Goal: Task Accomplishment & Management: Complete application form

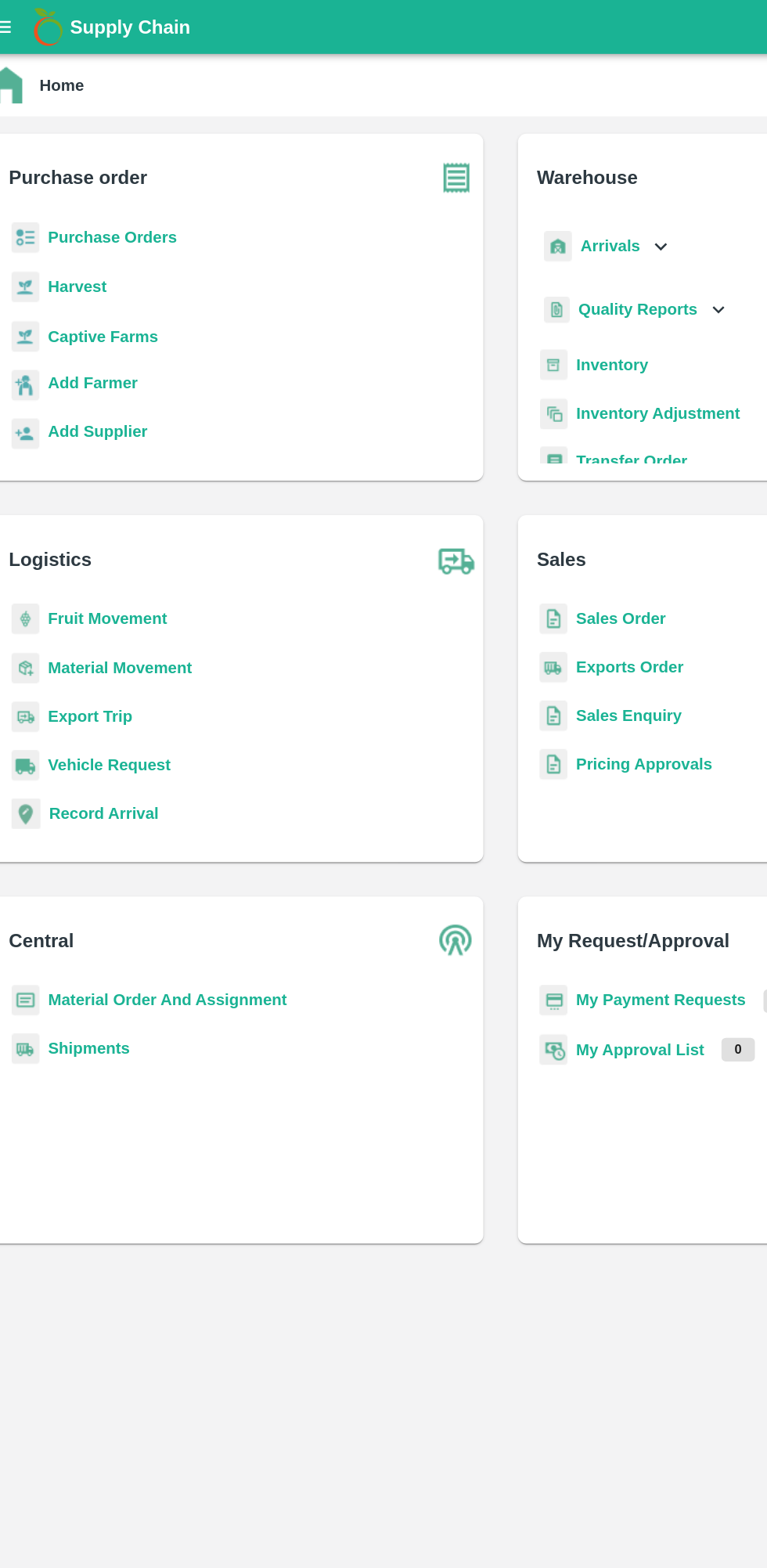
click at [102, 172] on b "Purchase Orders" at bounding box center [101, 172] width 94 height 12
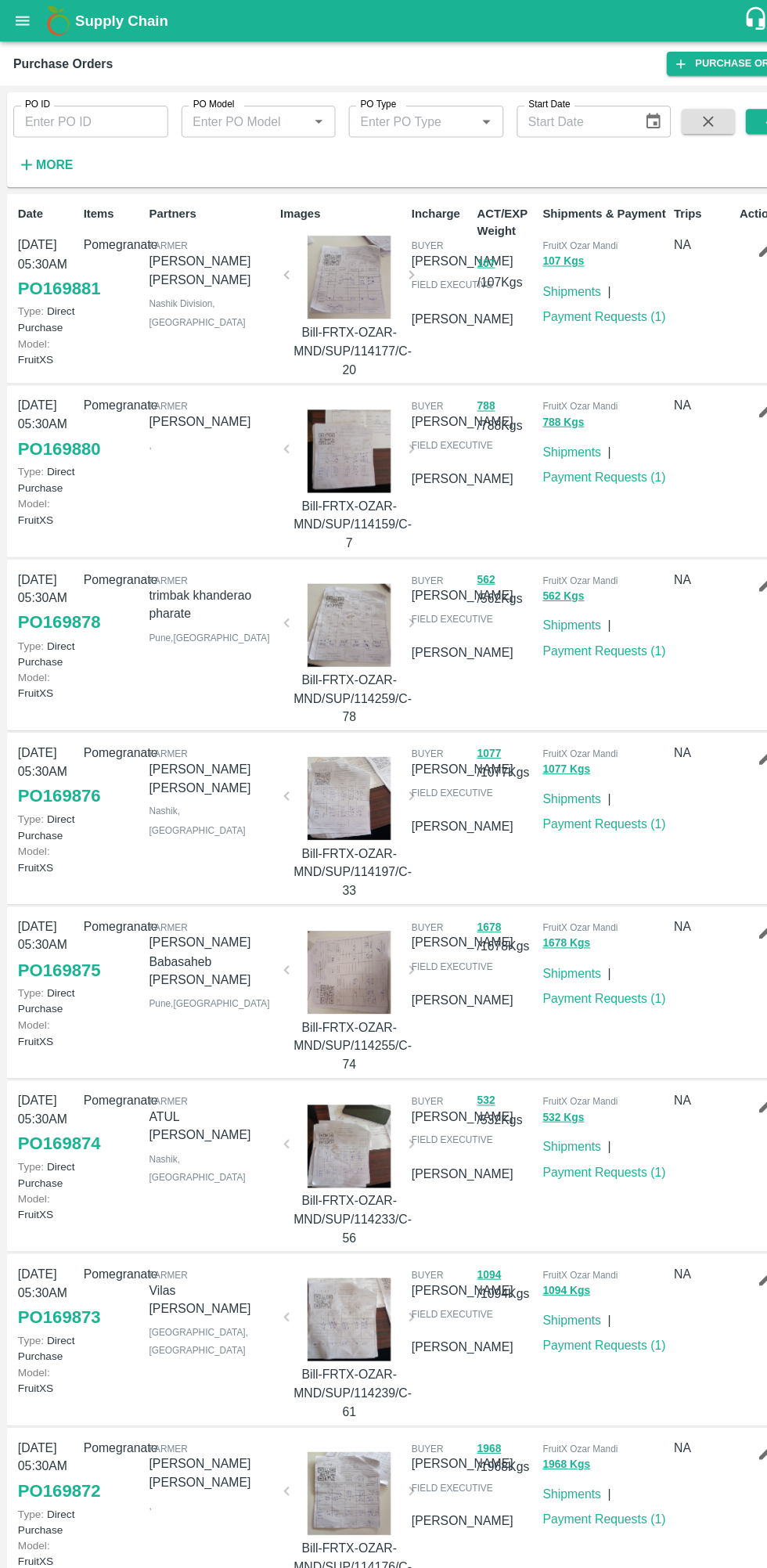
click at [39, 162] on h6 "More" at bounding box center [51, 155] width 35 height 20
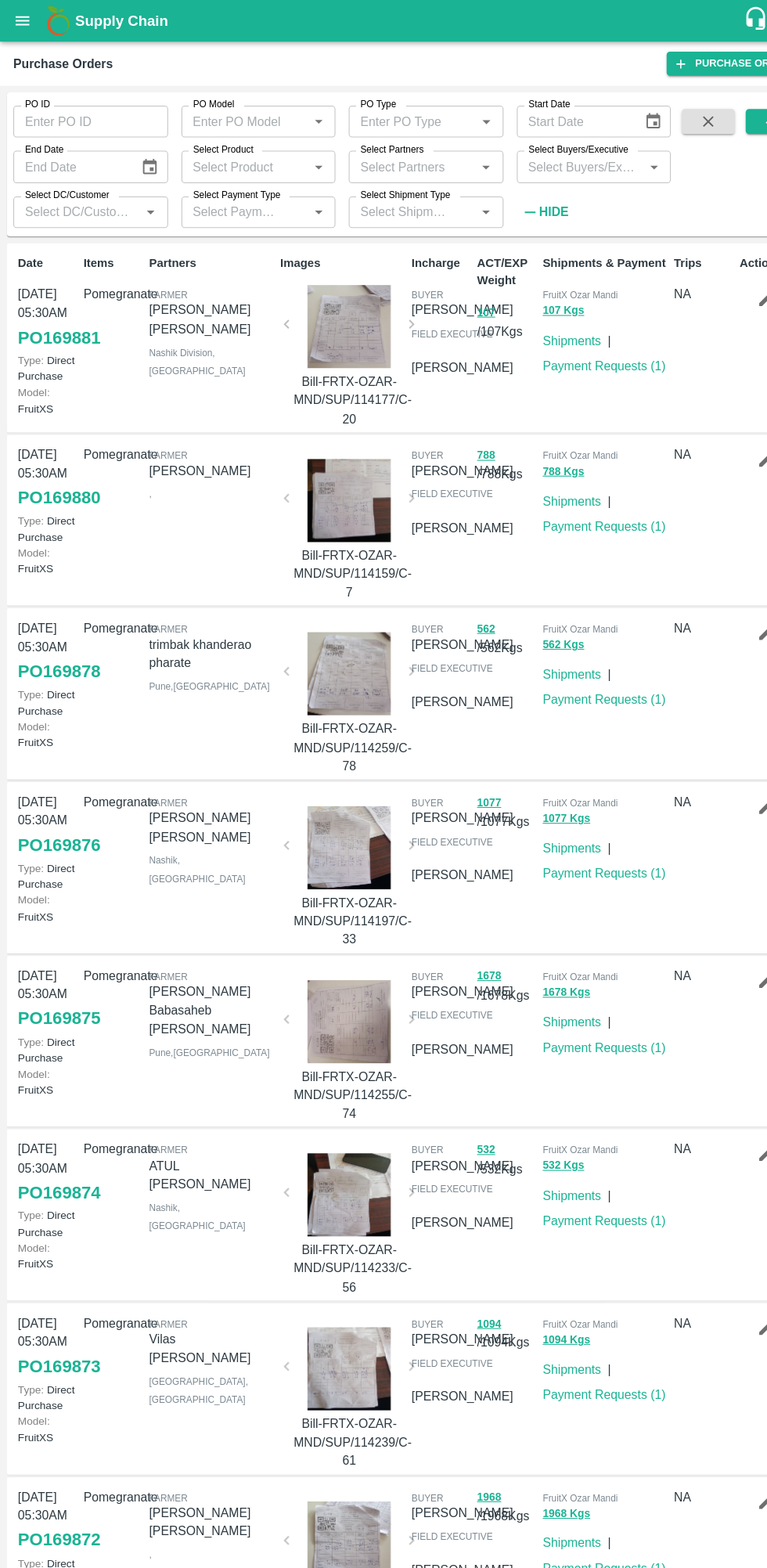
click at [539, 152] on input "Select Buyers/Executive" at bounding box center [546, 157] width 110 height 20
type input "lava"
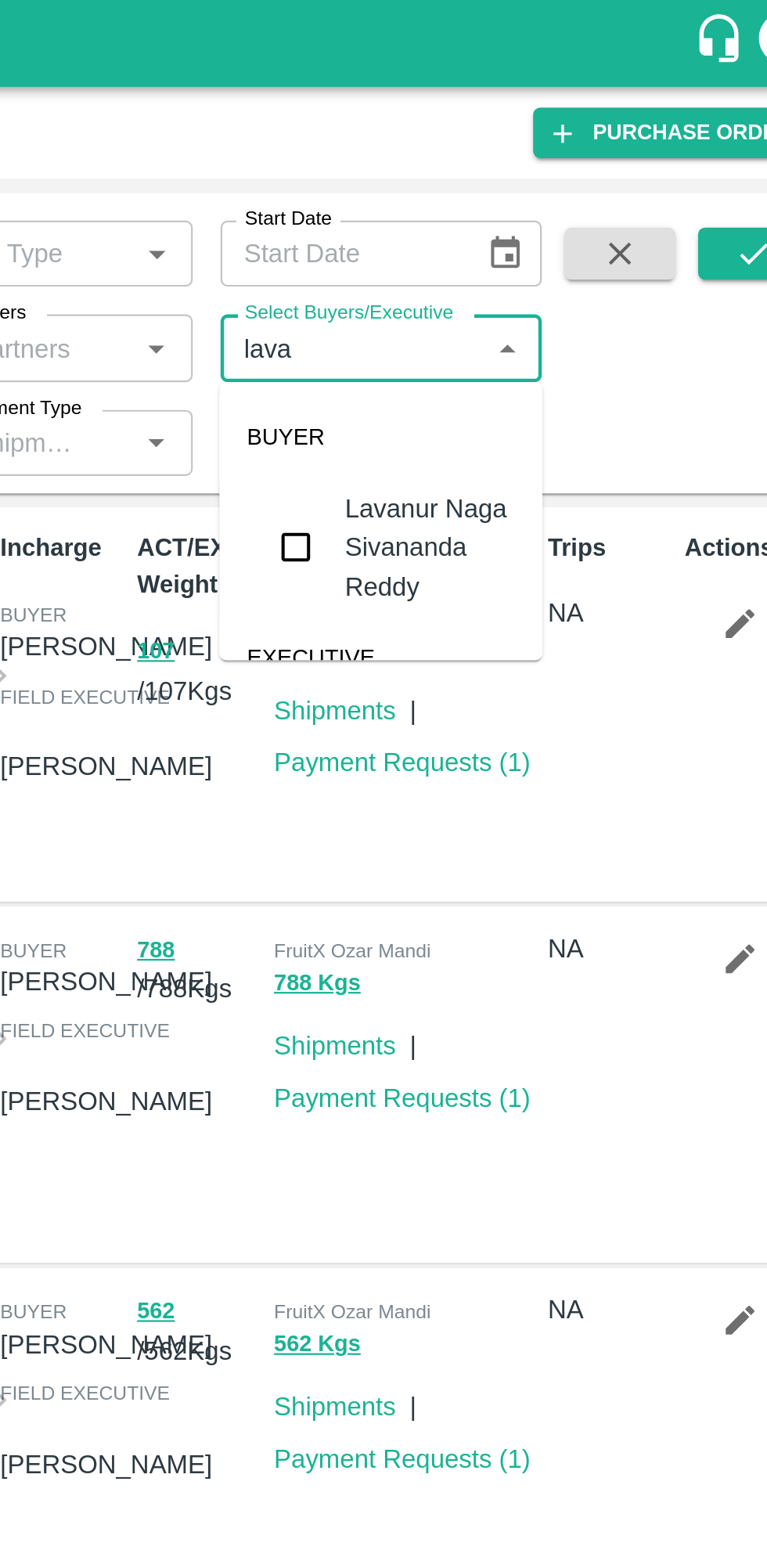
click at [526, 249] on input "checkbox" at bounding box center [520, 247] width 32 height 32
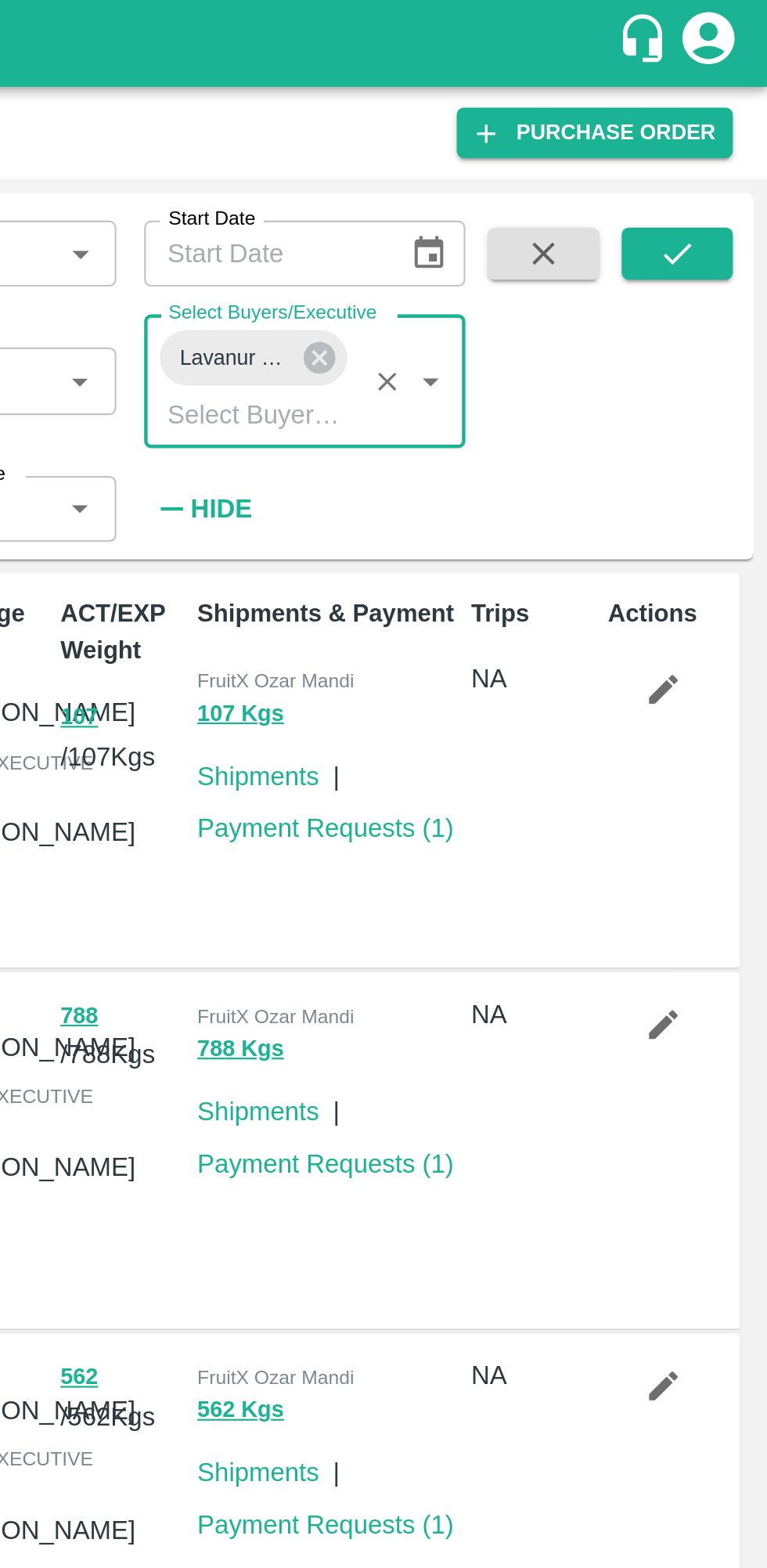
click at [732, 110] on icon "submit" at bounding box center [726, 114] width 18 height 18
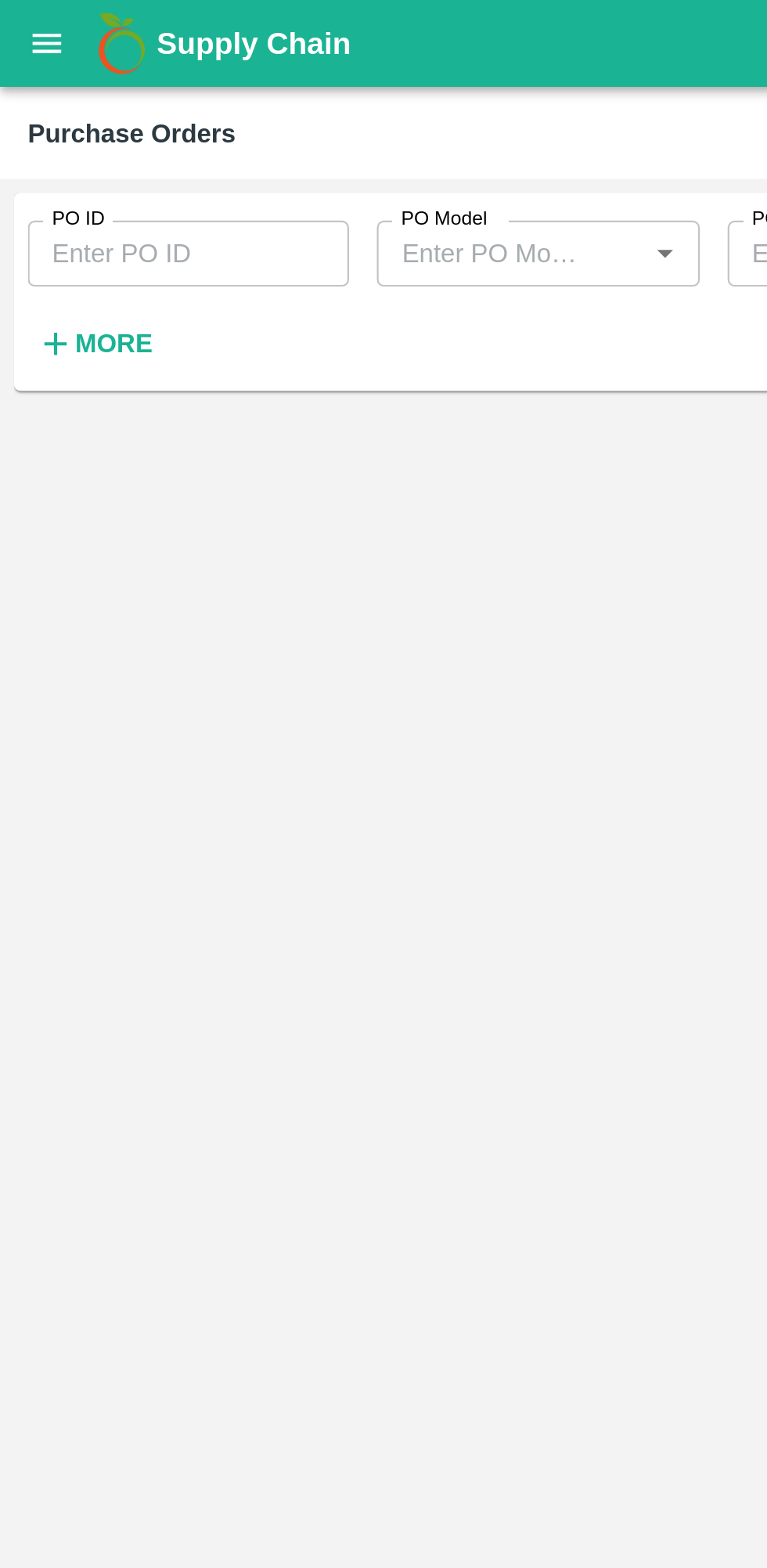
click at [37, 158] on strong "More" at bounding box center [51, 154] width 35 height 12
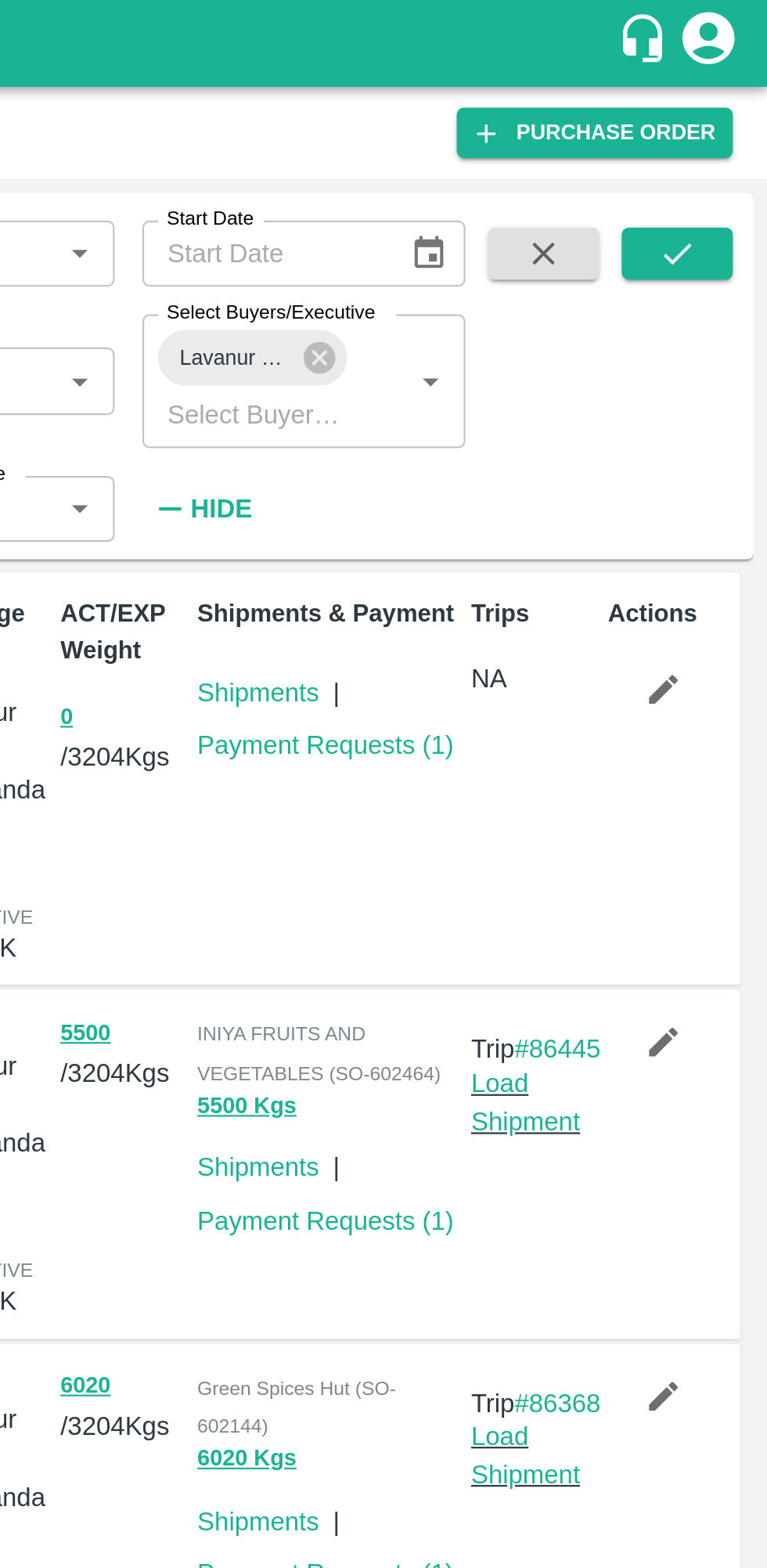
click at [720, 117] on icon "submit" at bounding box center [726, 114] width 18 height 18
click at [725, 321] on button "button" at bounding box center [721, 310] width 50 height 27
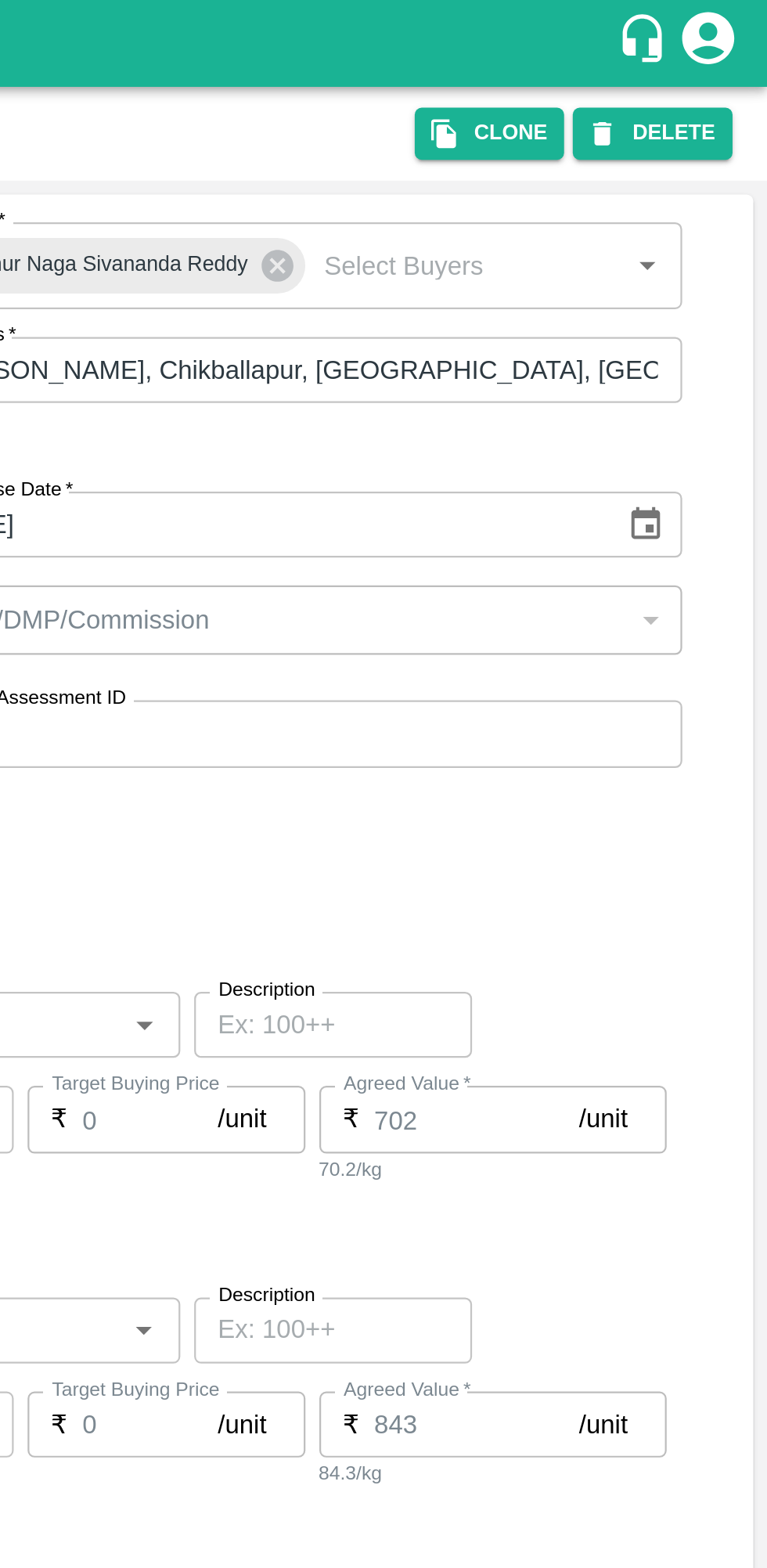
click at [629, 63] on icon "button" at bounding box center [621, 59] width 14 height 14
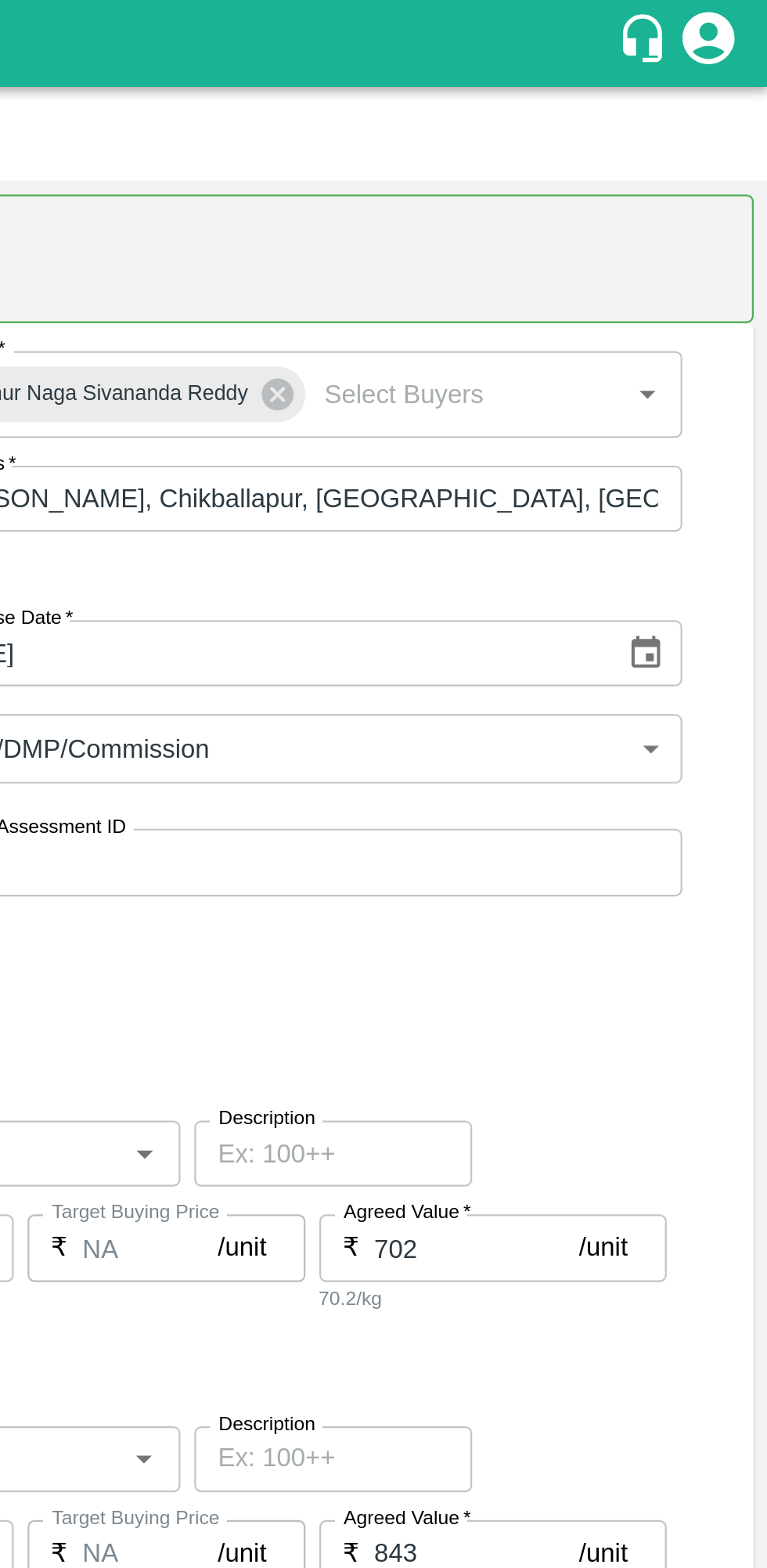
type input "S [PERSON_NAME]-undefined"
type input "129-Chikkaballapur"
type input "Pomegranate"
type input "SLN"
type input "KA-PRM-100-150"
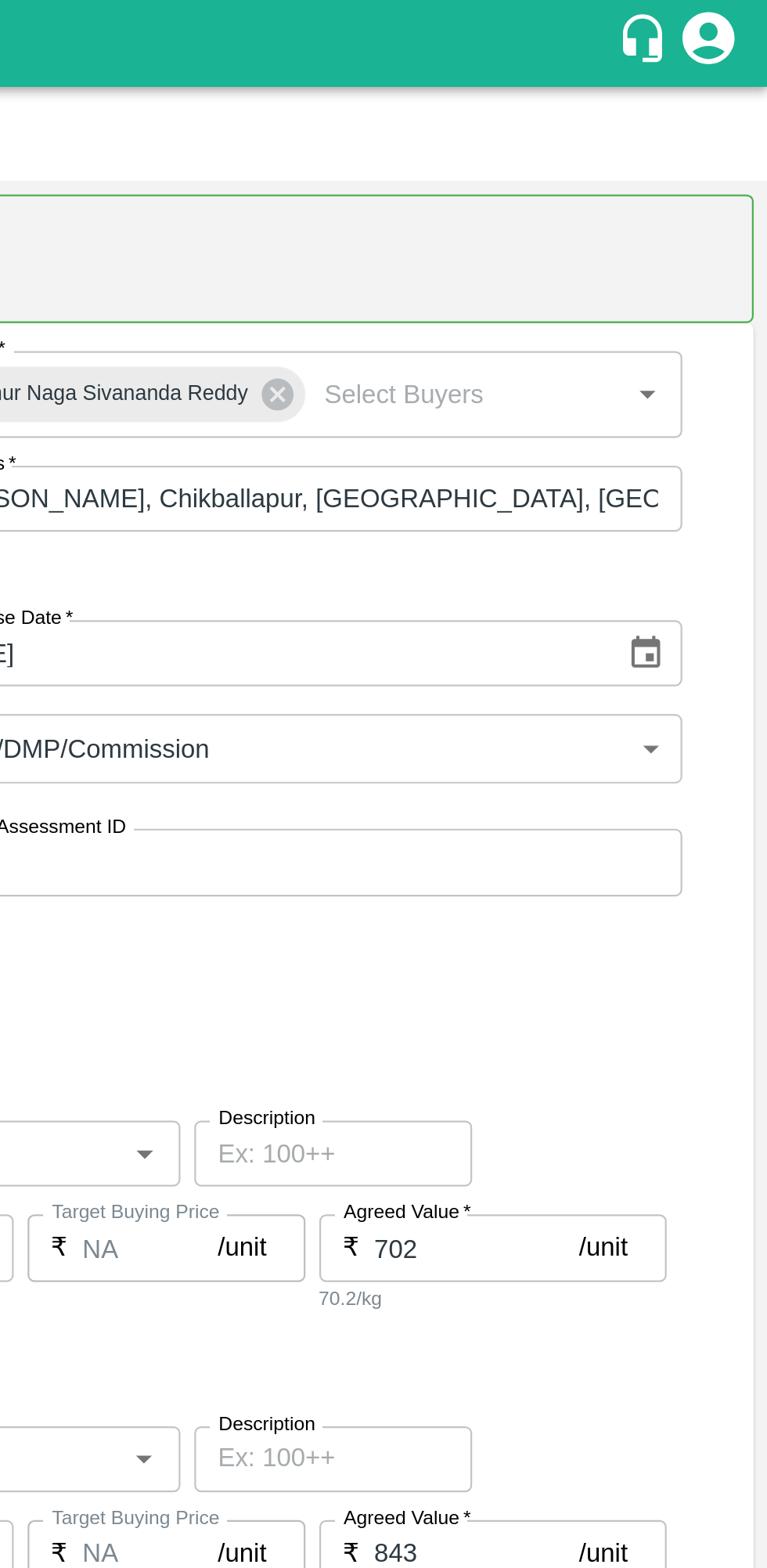
type input "NA"
type input "Pomegranate"
type input "SLN"
type input "KA-PRM-150-180"
type input "NA"
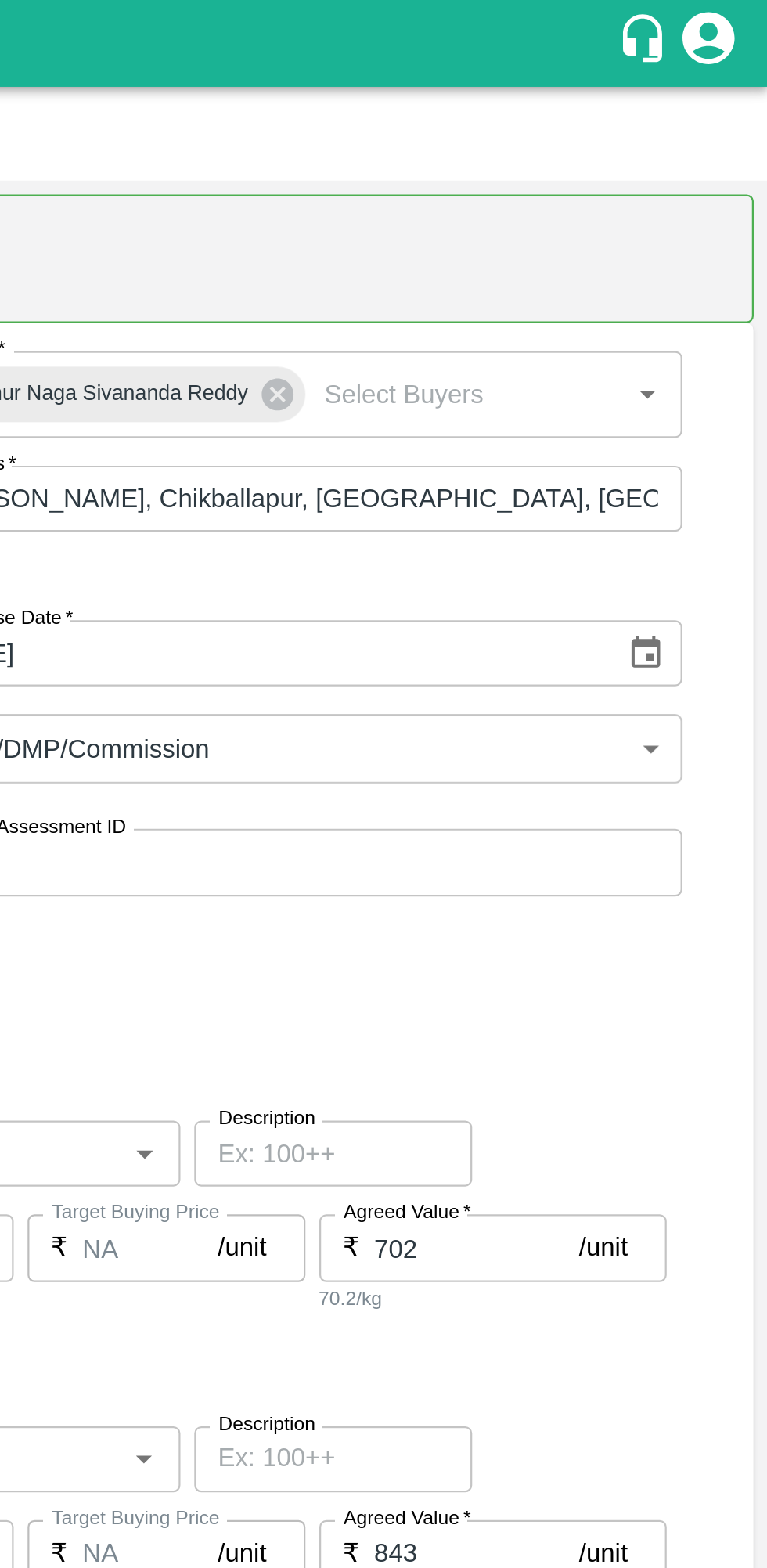
type input "Pomegranate"
type input "SLN"
type input "KA-PRM-180-220"
type input "NA"
type input "Pomegranate"
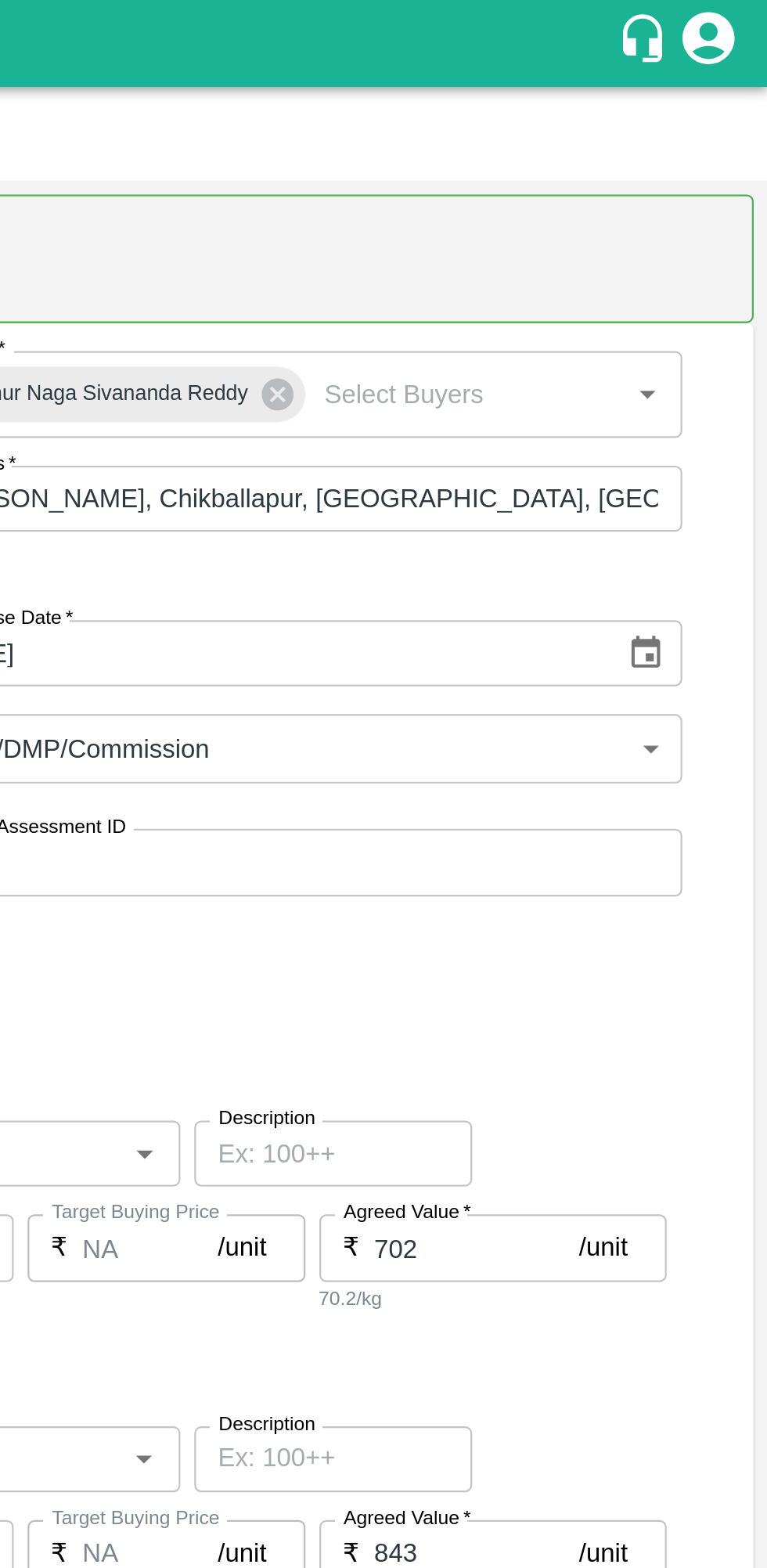
type input "SLN"
type input "KA-PRM-220-250"
type input "NA"
type input "Pomegranate"
type input "SLN"
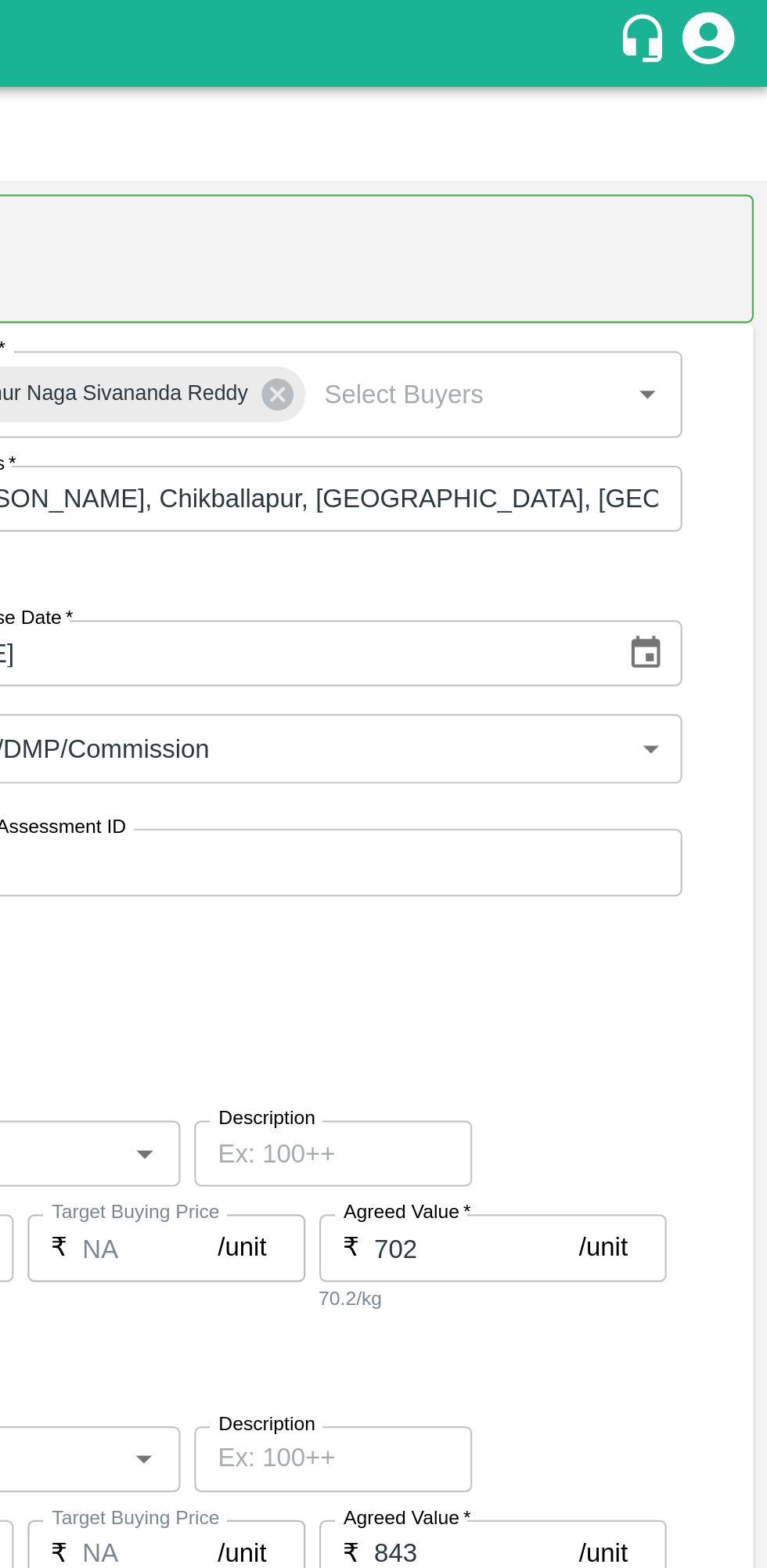
type input "KA-PRM-250-300"
type input "NA"
type input "Pomegranate"
type input "SLN"
type input "KA-PRM-300-350"
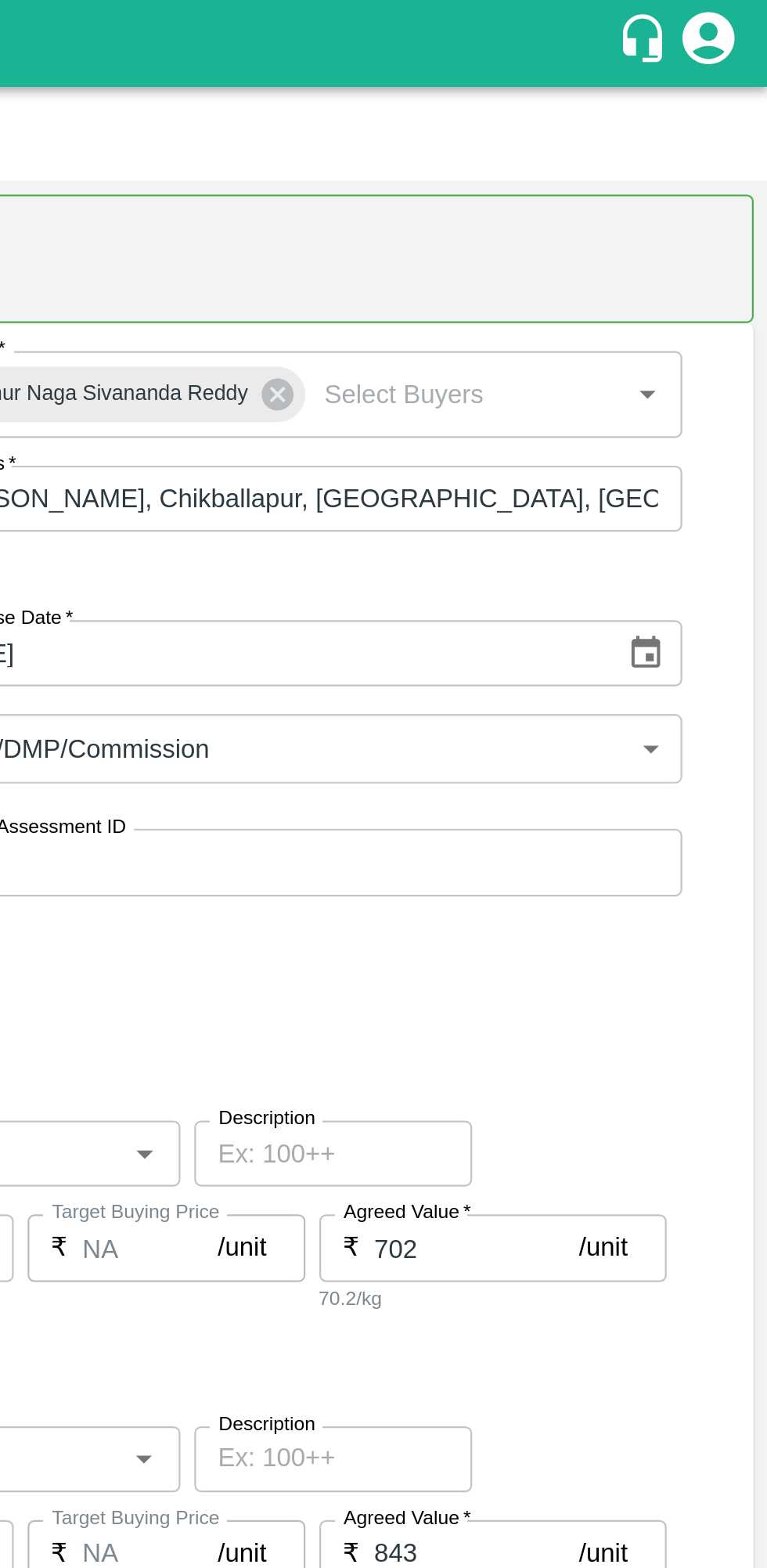
type input "NA"
type input "Pomegranate"
type input "SLN"
type input "KA-PRM-350-400"
type input "NA"
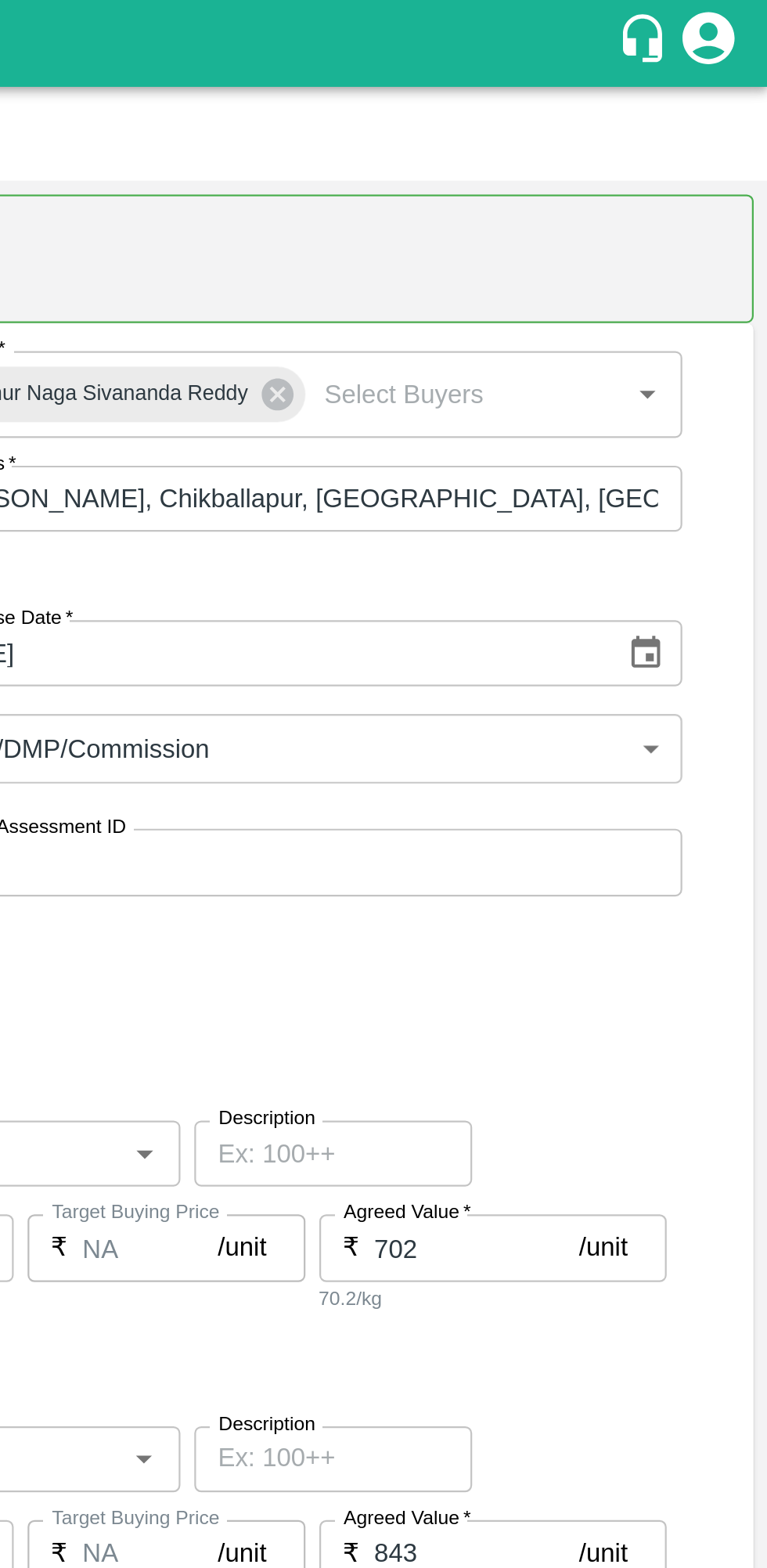
type input "Pomegranate"
type input "SLN"
type input "KA-SUPR-180++"
type input "NA"
type input "Pomegranate"
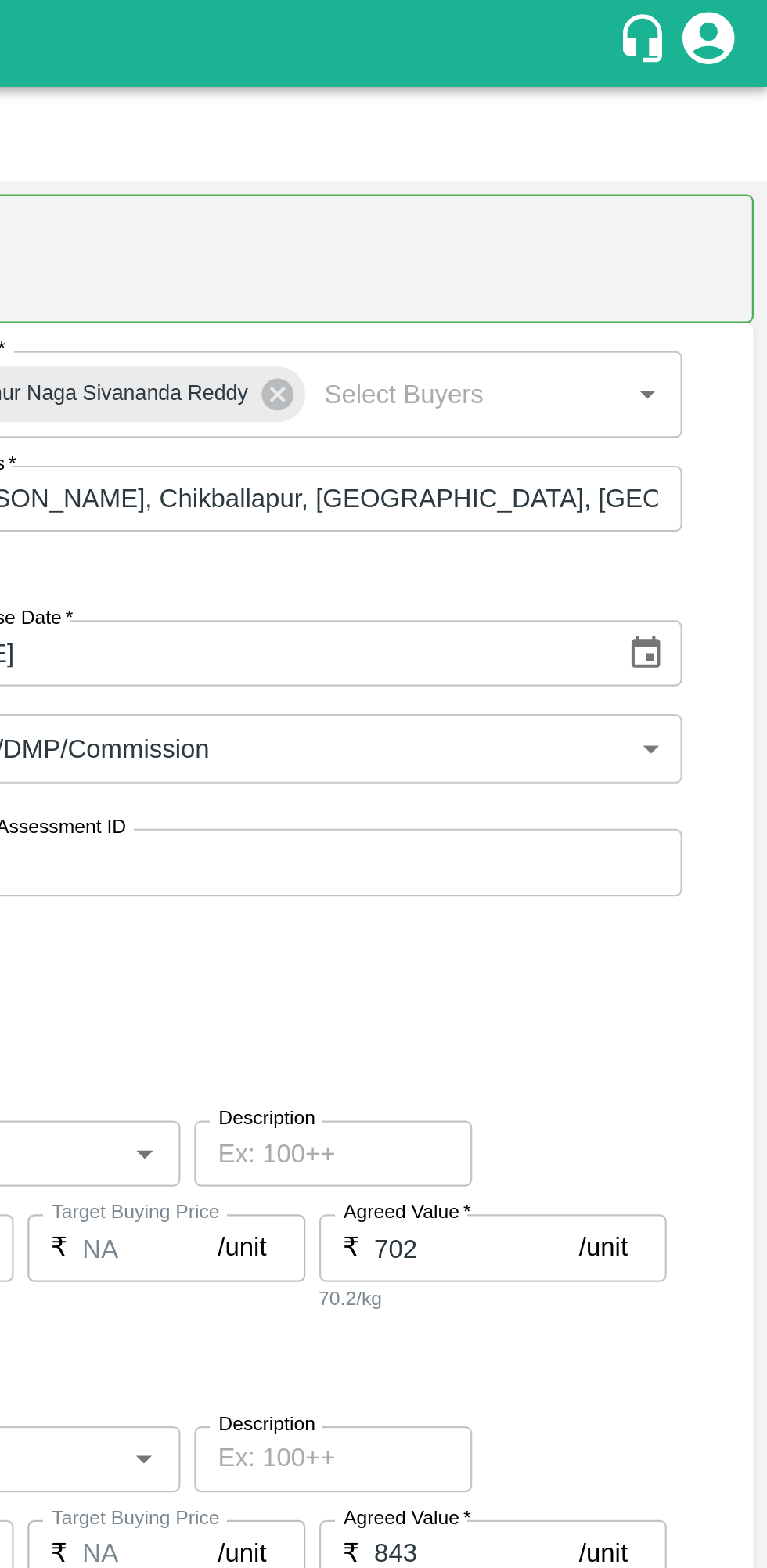
type input "SLN"
type input "KA-SUPR-100++"
type input "NA"
type input "Pomegranate"
type input "SLN"
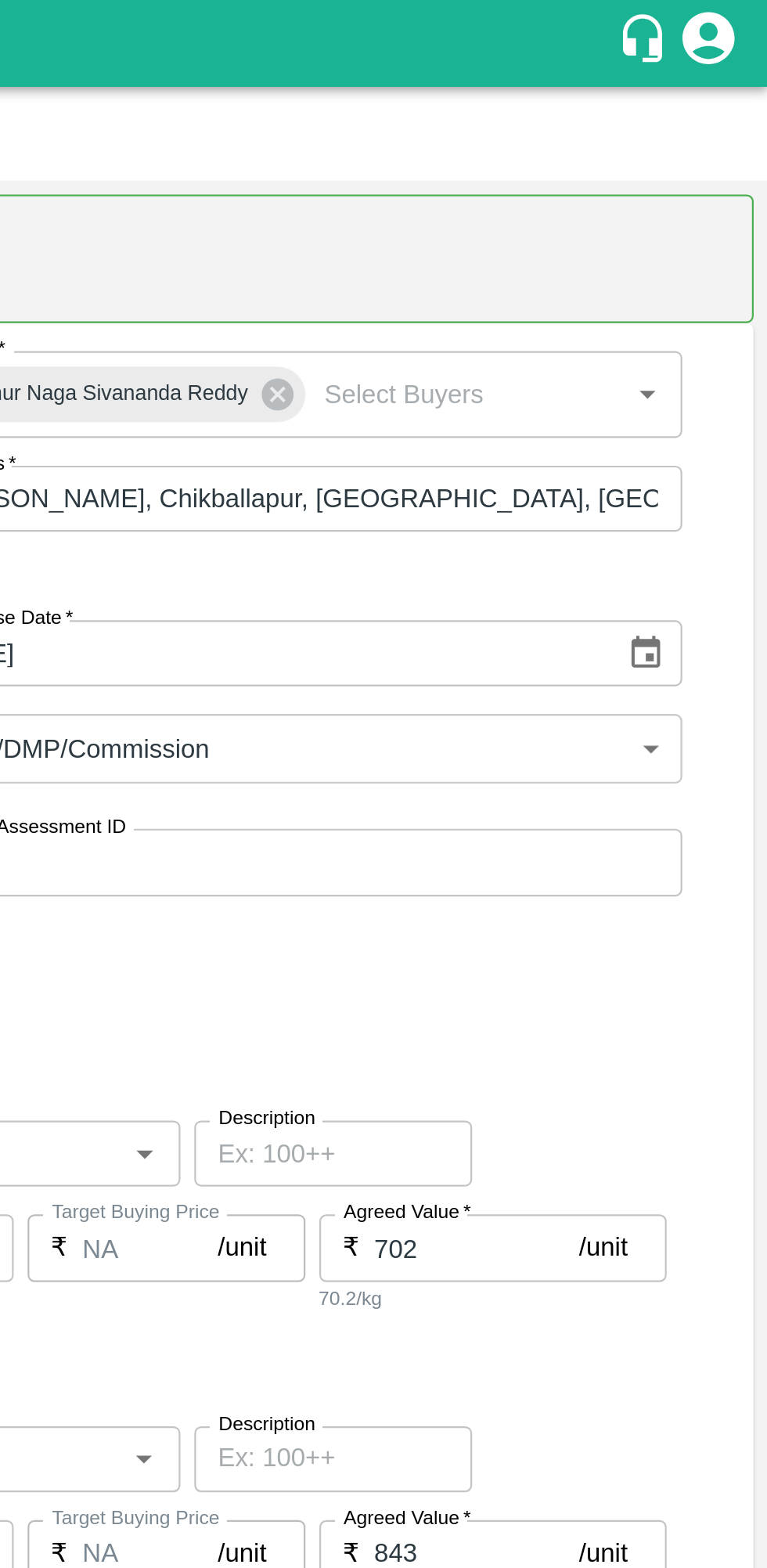
type input "KA-Loose A"
type input "NA"
type input "Pomegranate"
type input "SLN"
type input "KA-Green"
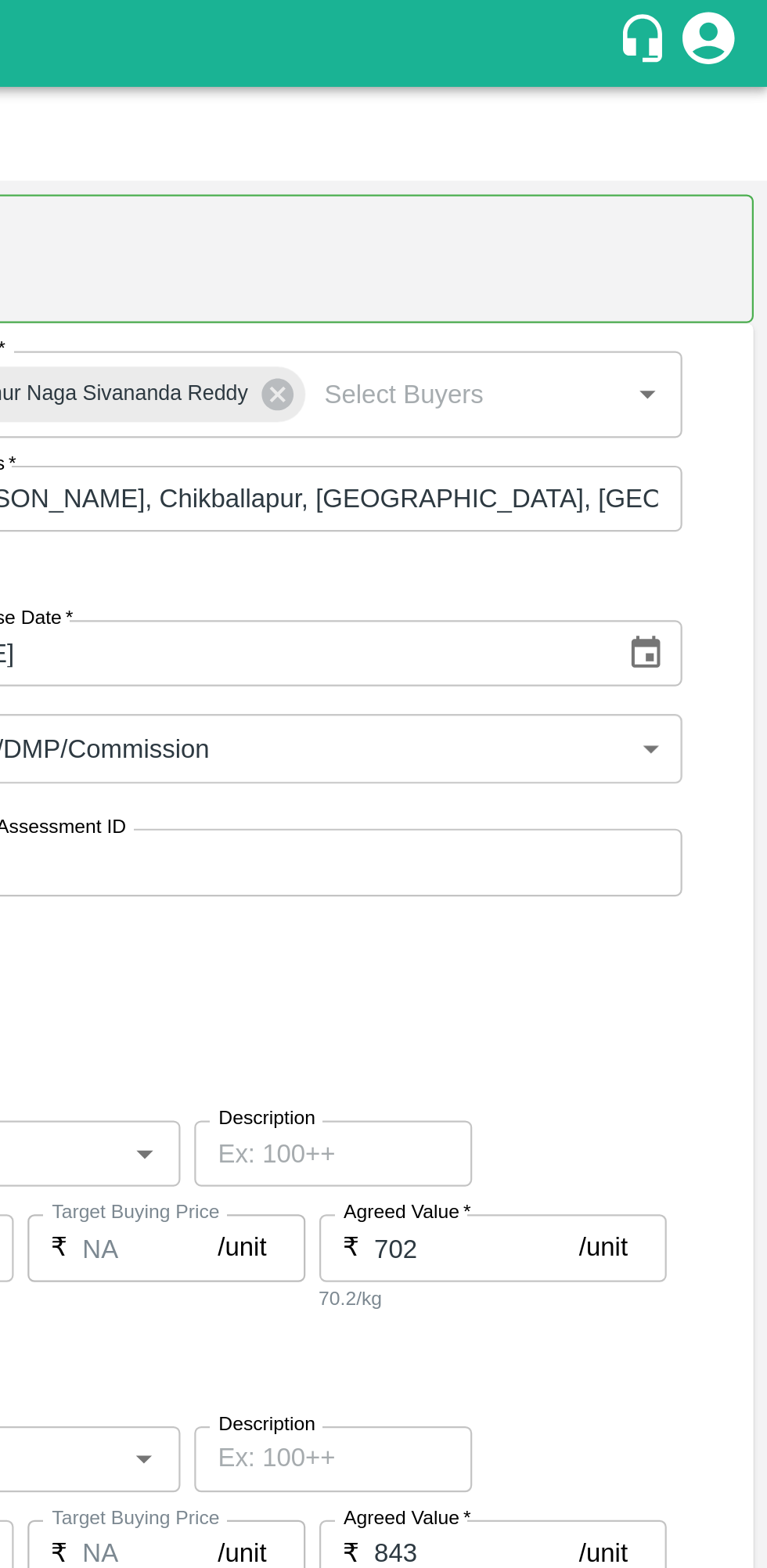
type input "NA"
type input "Pomegranate"
type input "SLN"
type input "KA-PRM-180++"
type input "NA"
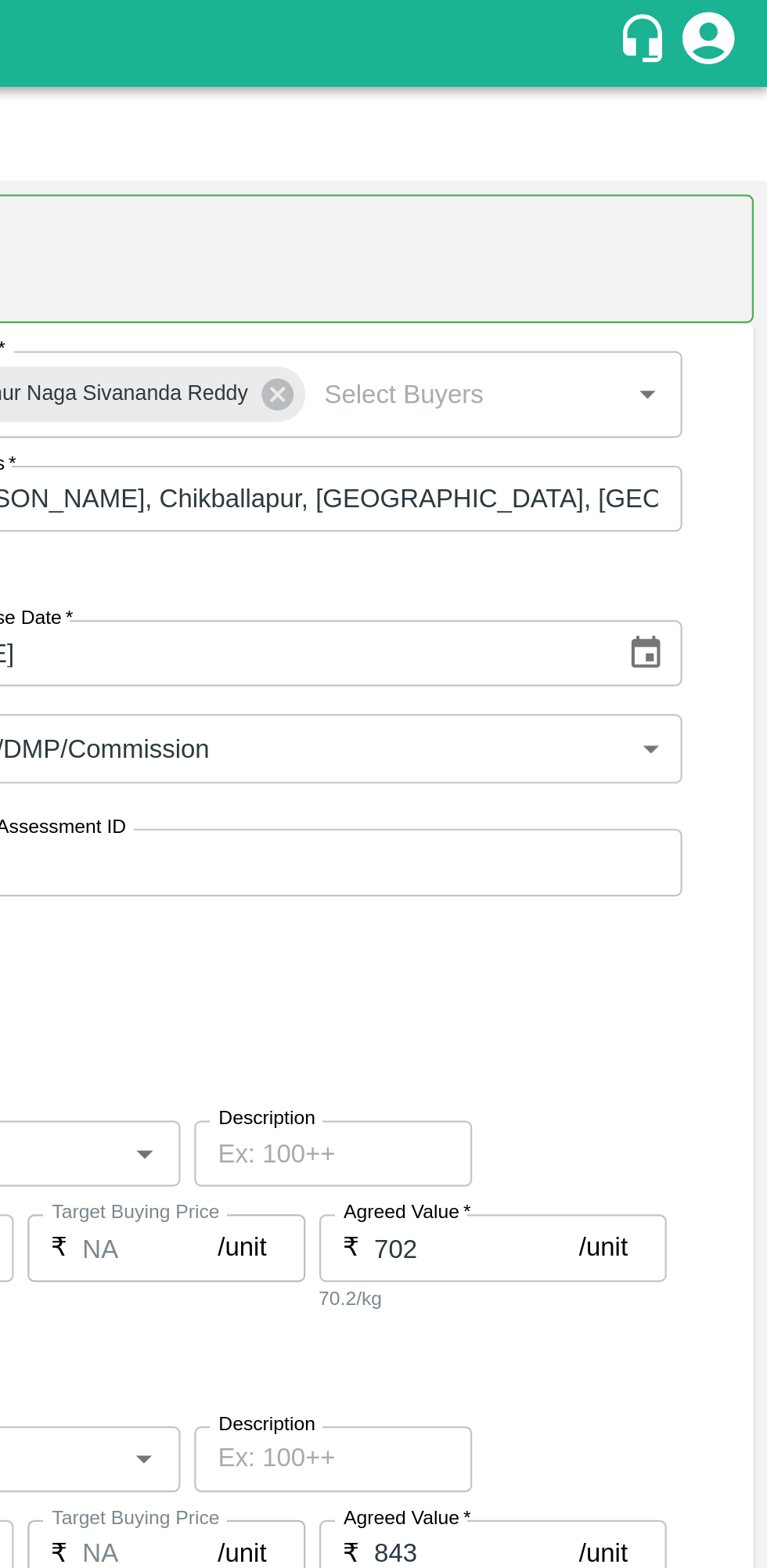
type input "Pomegranate"
type input "SLN"
type input "KA-Damage Fruit"
type input "NA"
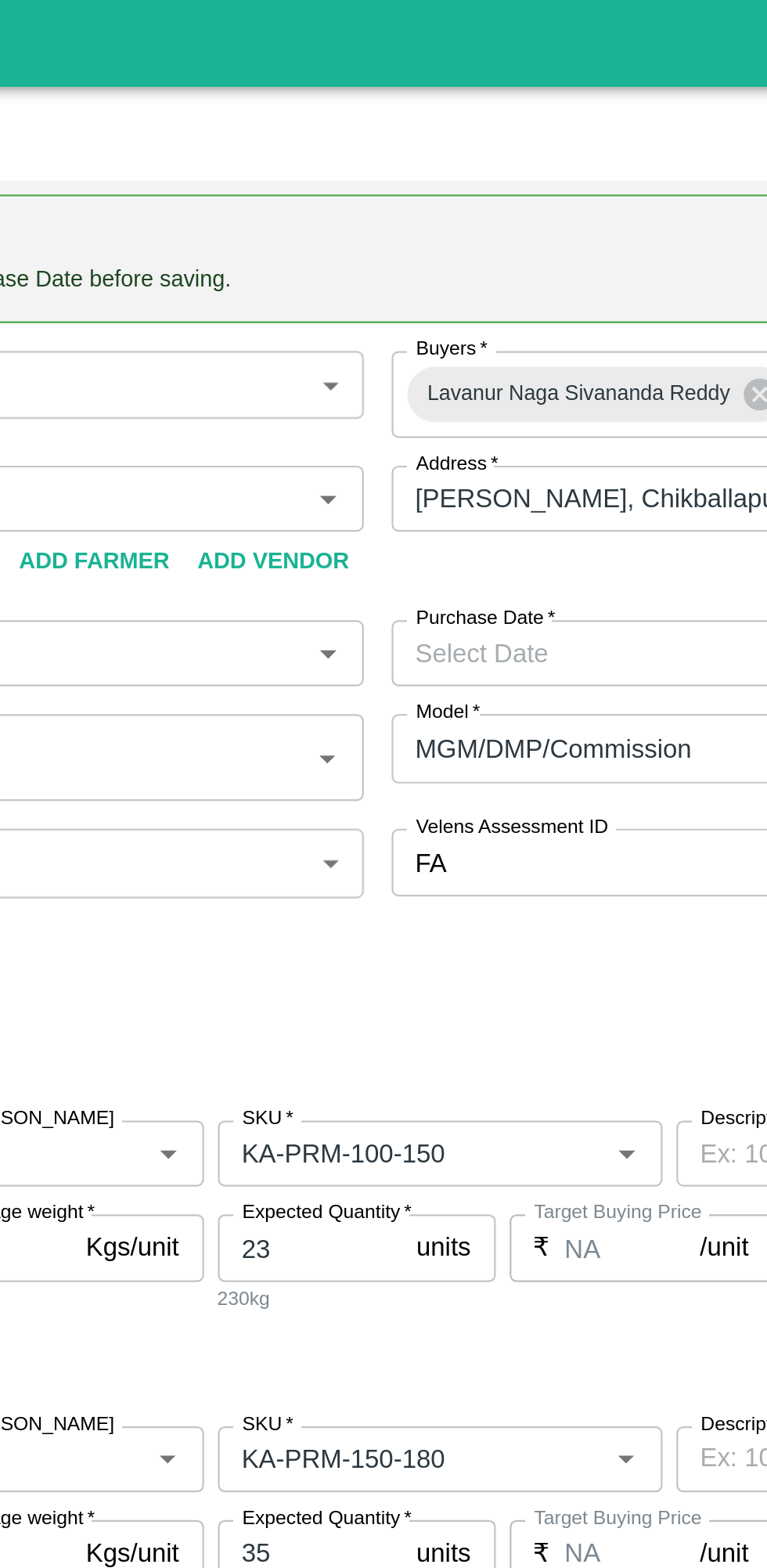
click at [189, 219] on input "Supplier   *" at bounding box center [180, 225] width 314 height 20
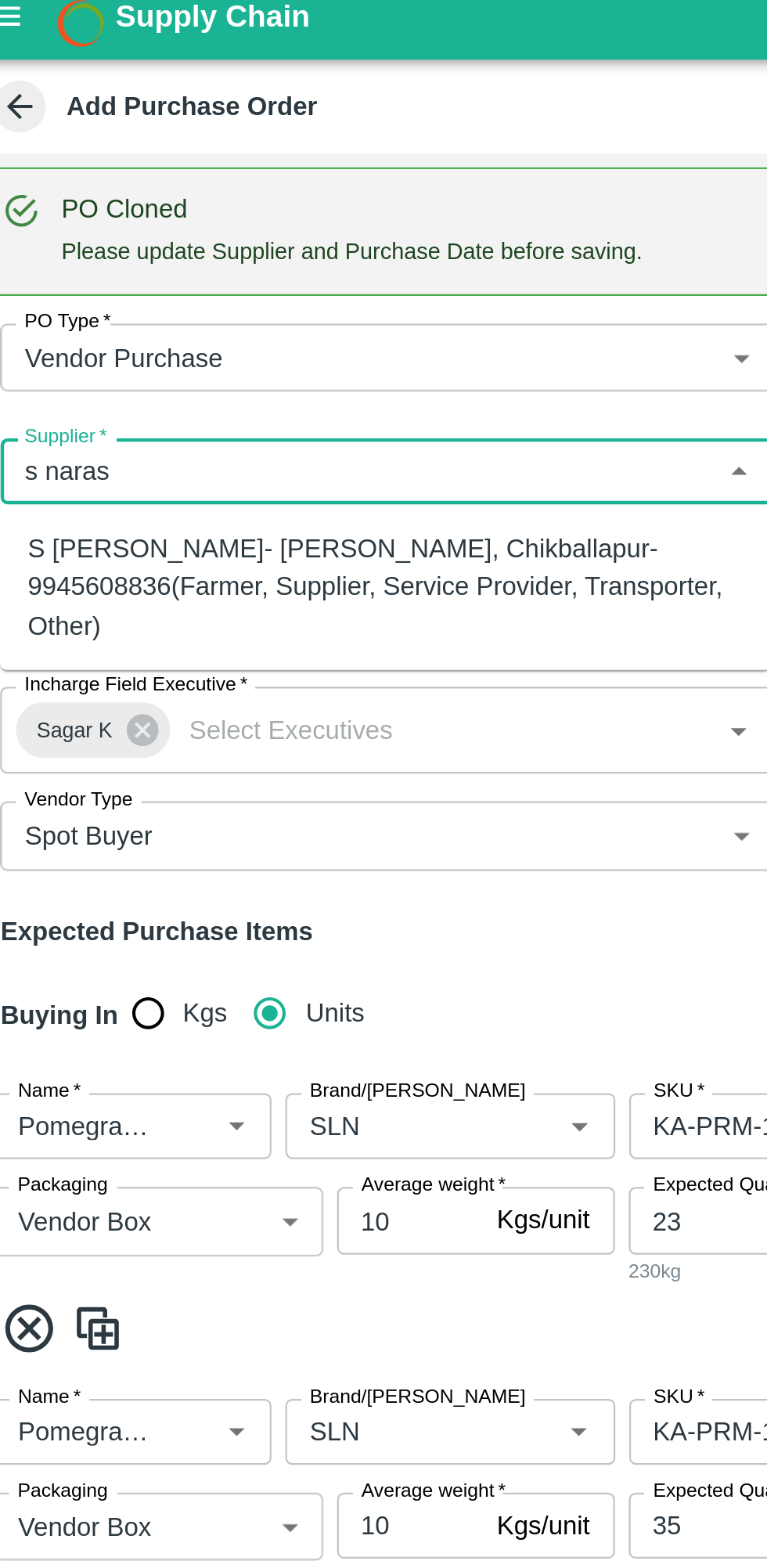
click at [240, 269] on div "S [PERSON_NAME]- [PERSON_NAME], Chikballapur-9945608836(Farmer, Supplier, Servi…" at bounding box center [192, 277] width 322 height 52
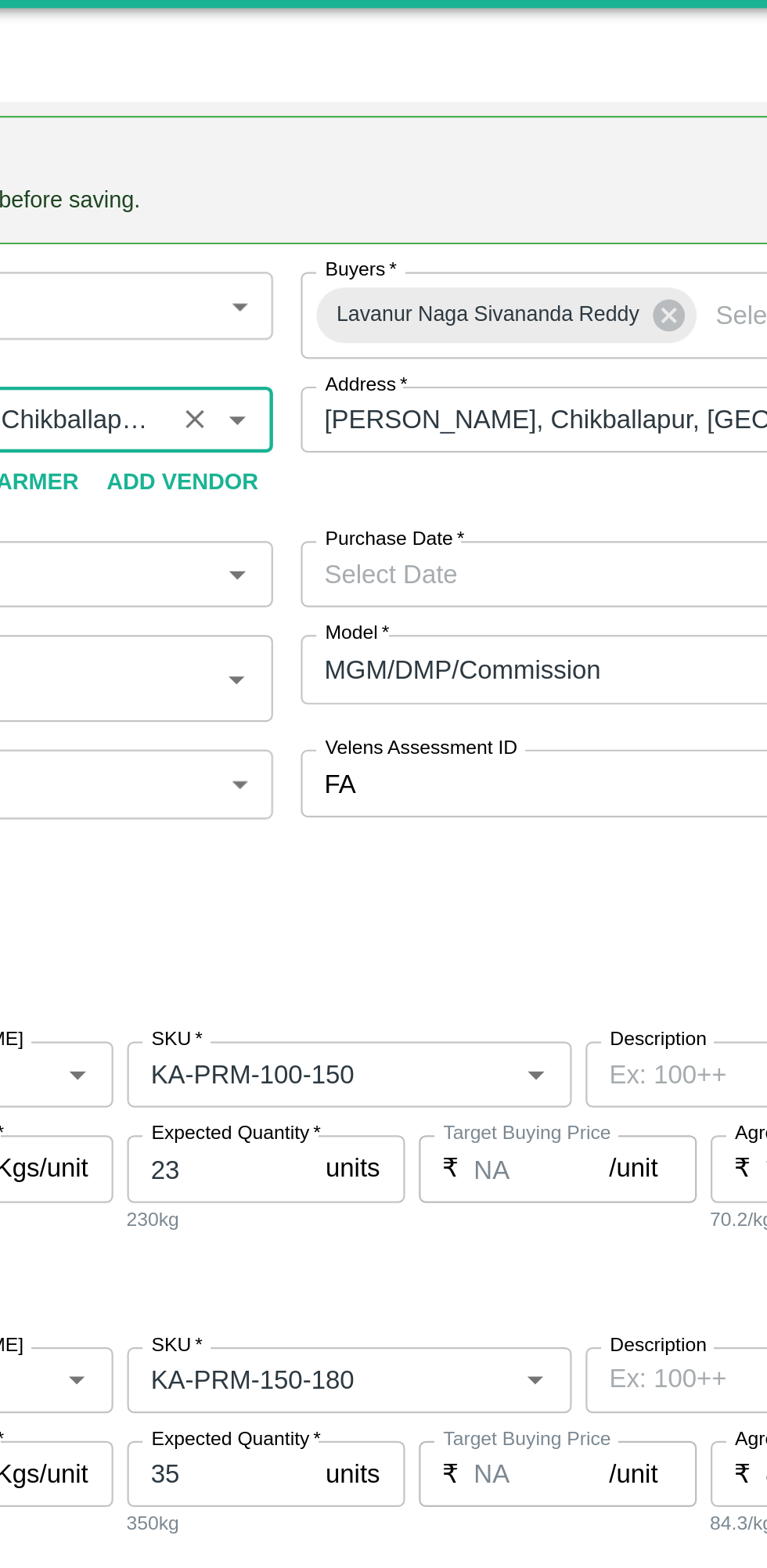
scroll to position [1, 0]
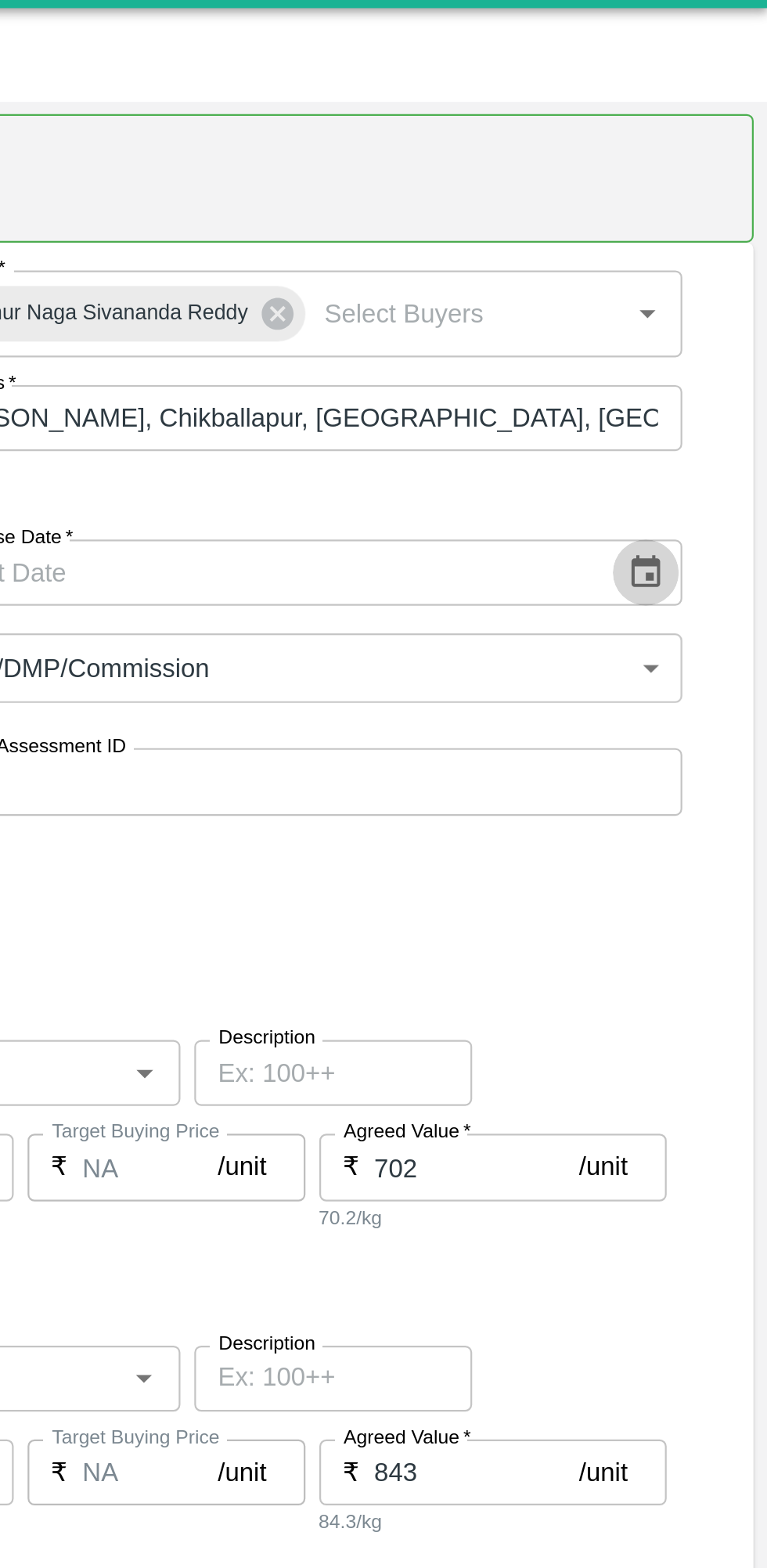
type input "S [PERSON_NAME]- [PERSON_NAME], Chikballapur-9945608836(Farmer, Supplier, Servi…"
click at [716, 296] on icon "Choose date" at bounding box center [713, 293] width 13 height 15
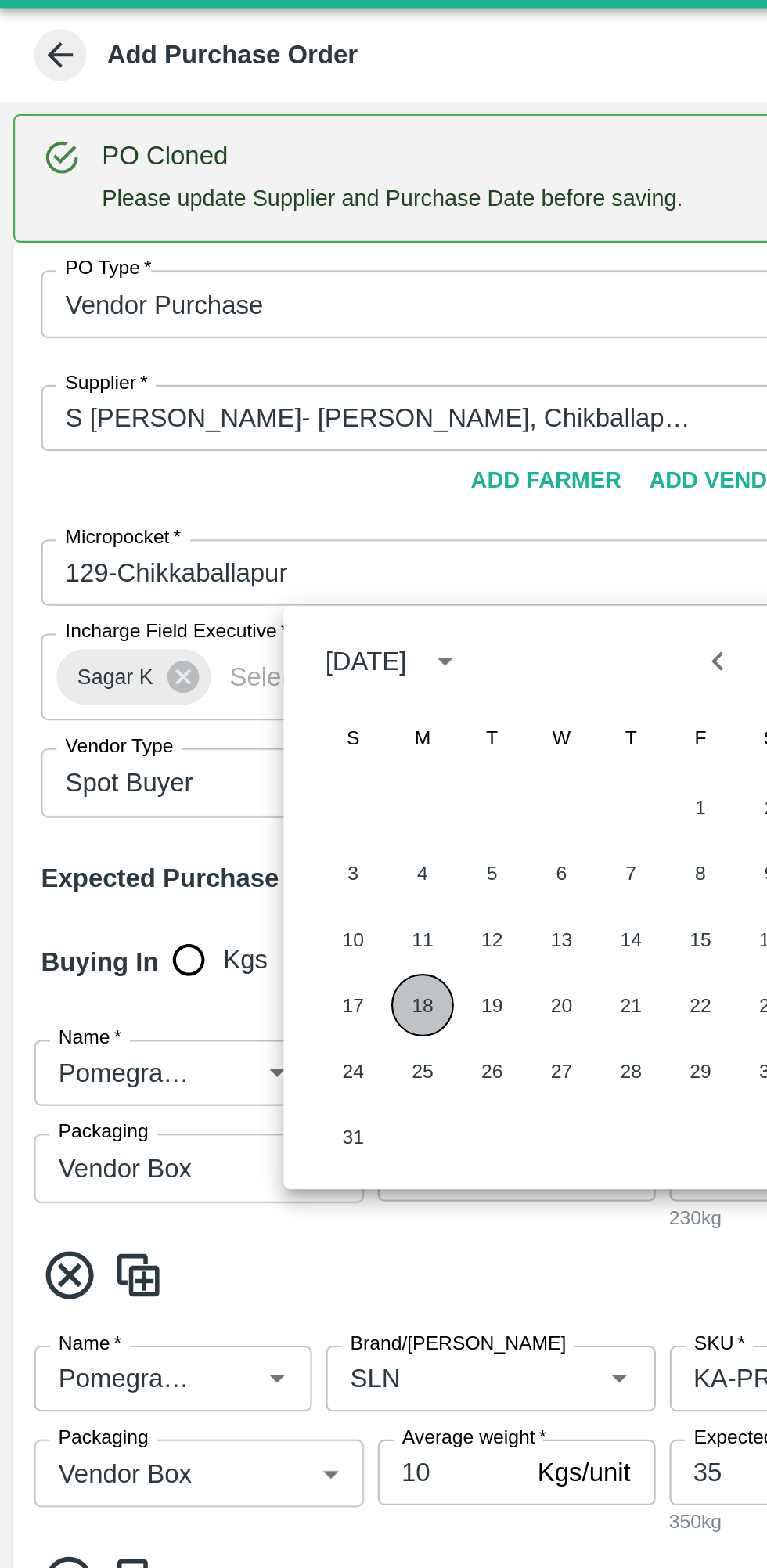
click at [189, 489] on button "18" at bounding box center [191, 488] width 28 height 28
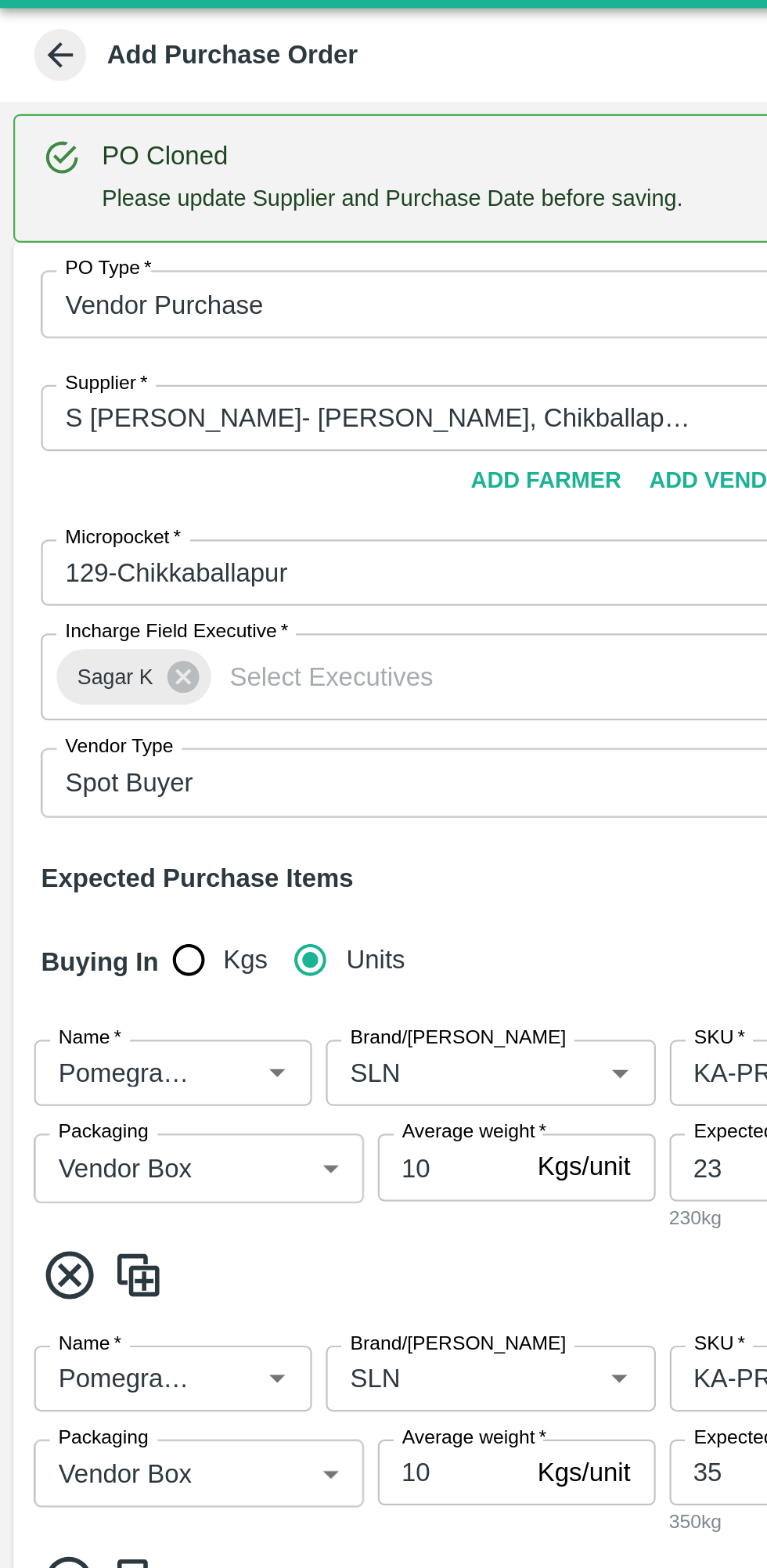
type input "[DATE]"
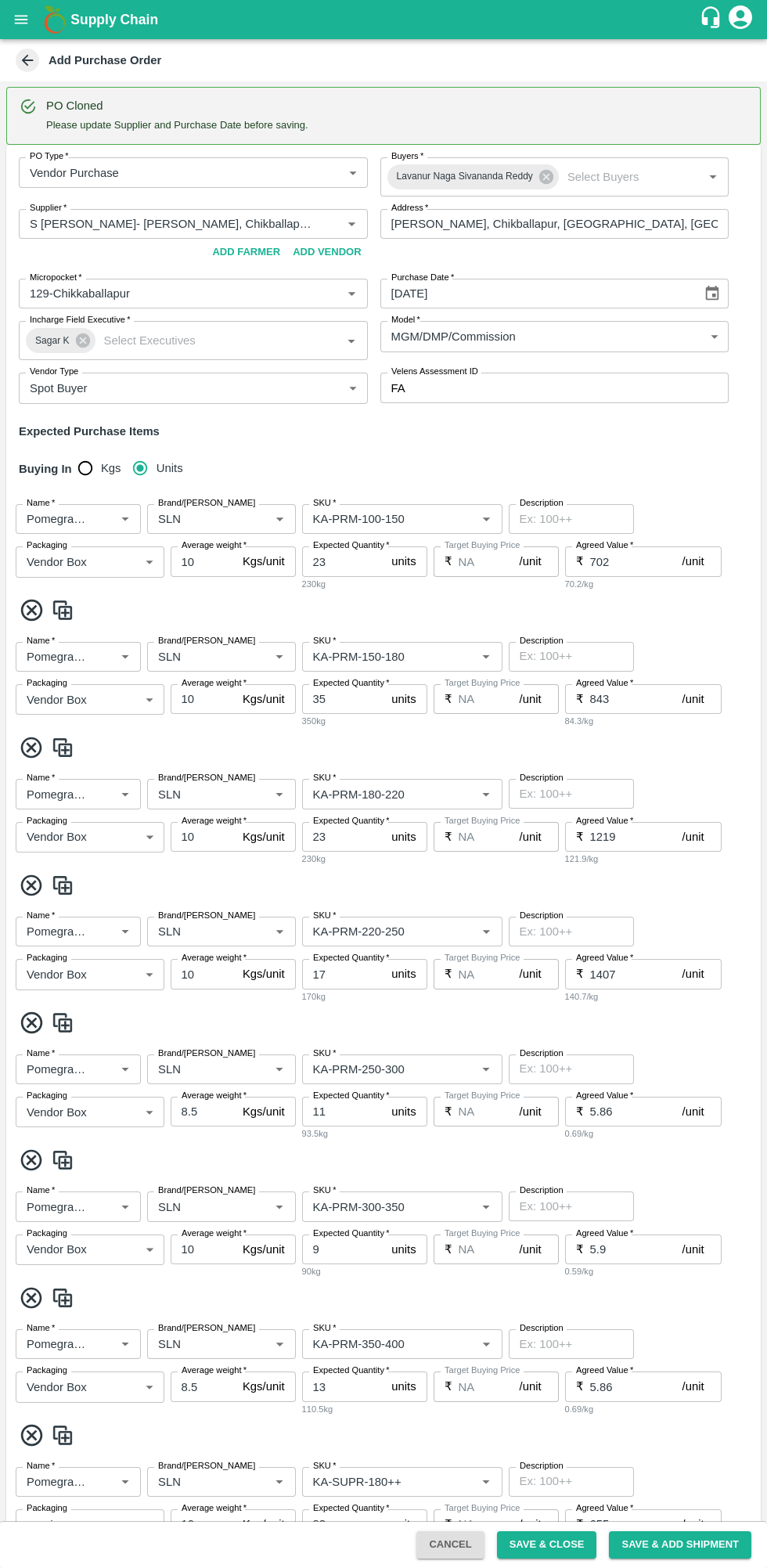
click at [210, 524] on input "Brand/[PERSON_NAME]" at bounding box center [199, 519] width 93 height 20
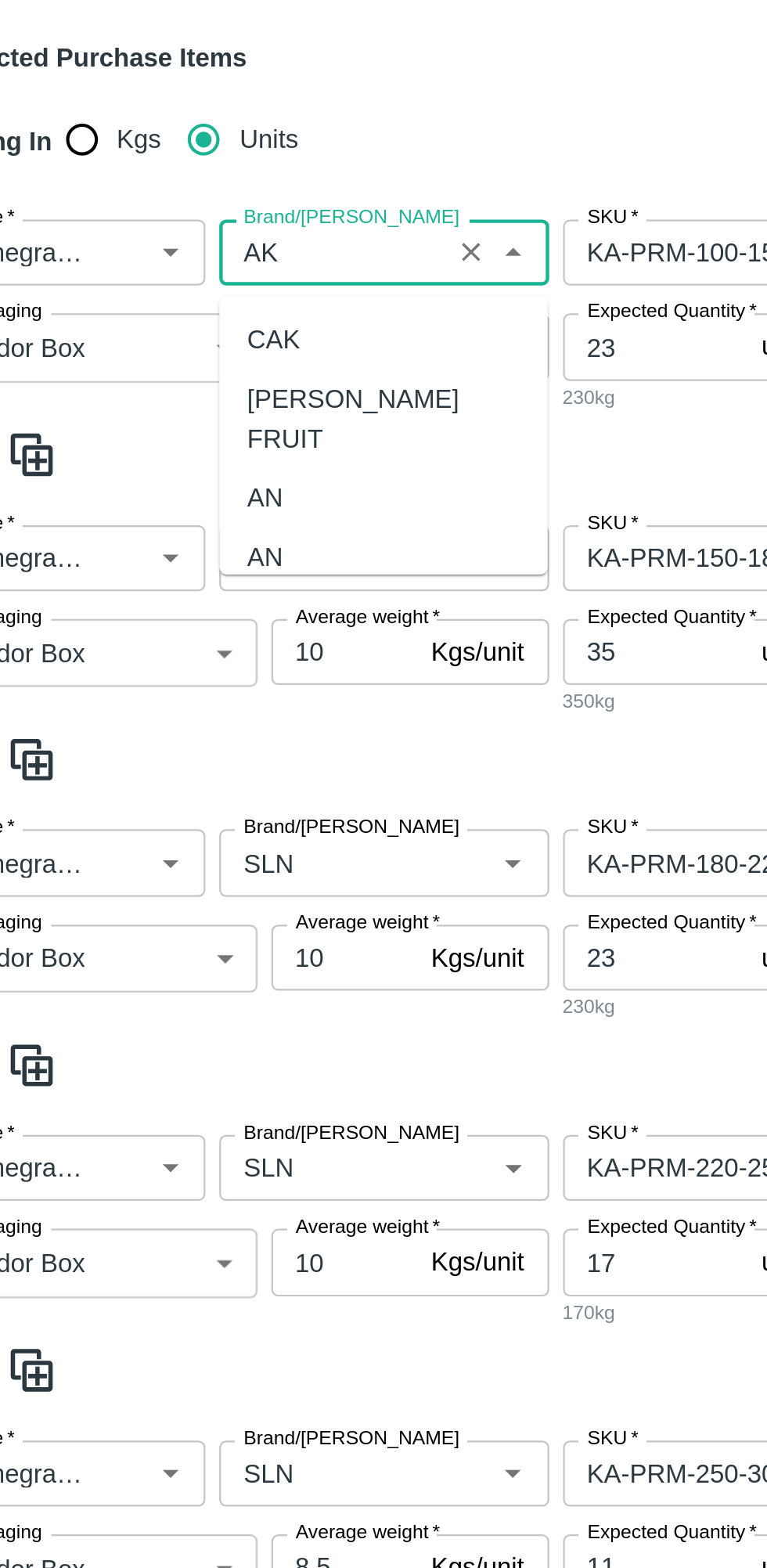
scroll to position [95, 0]
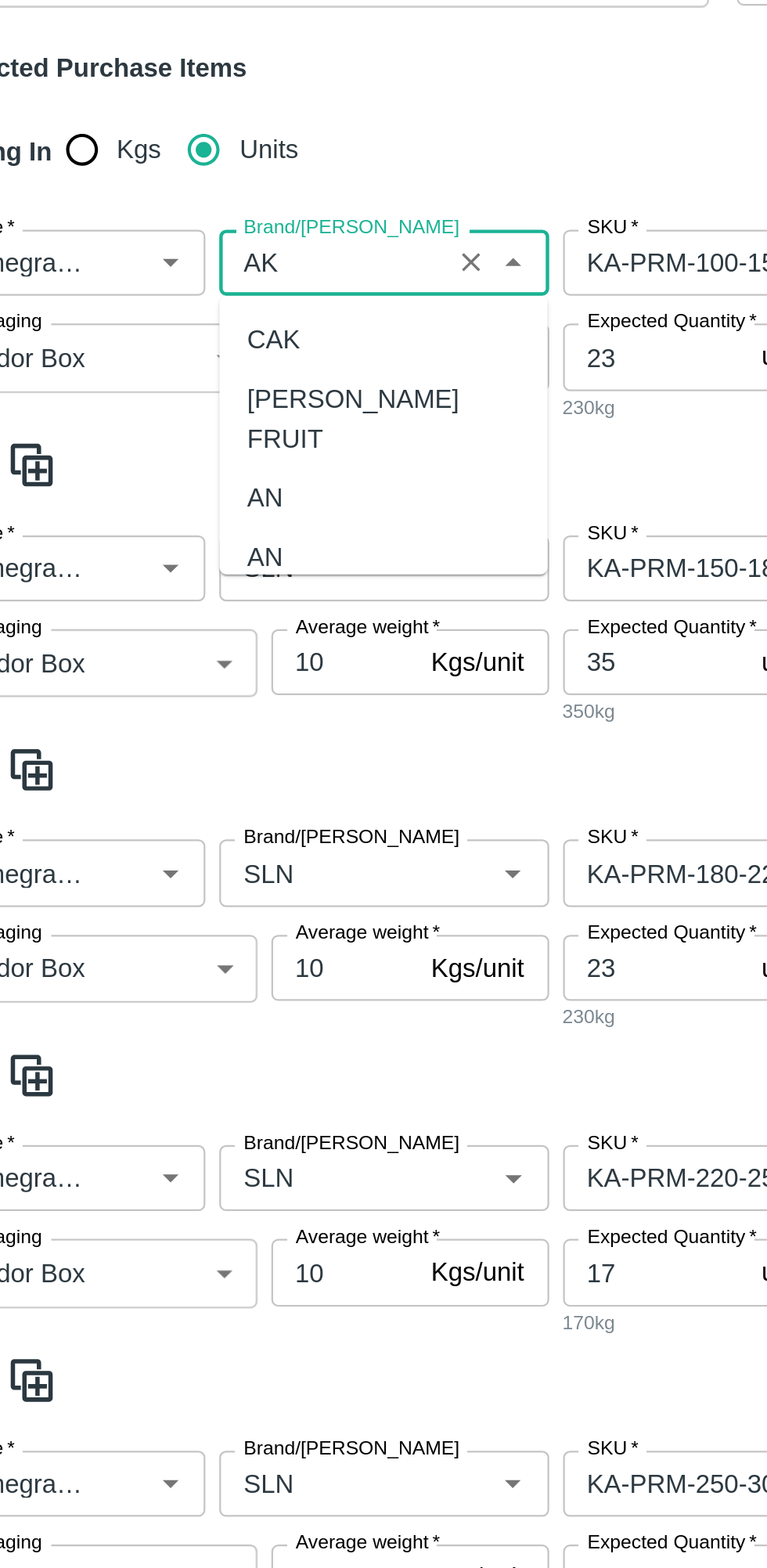
type input "AK"
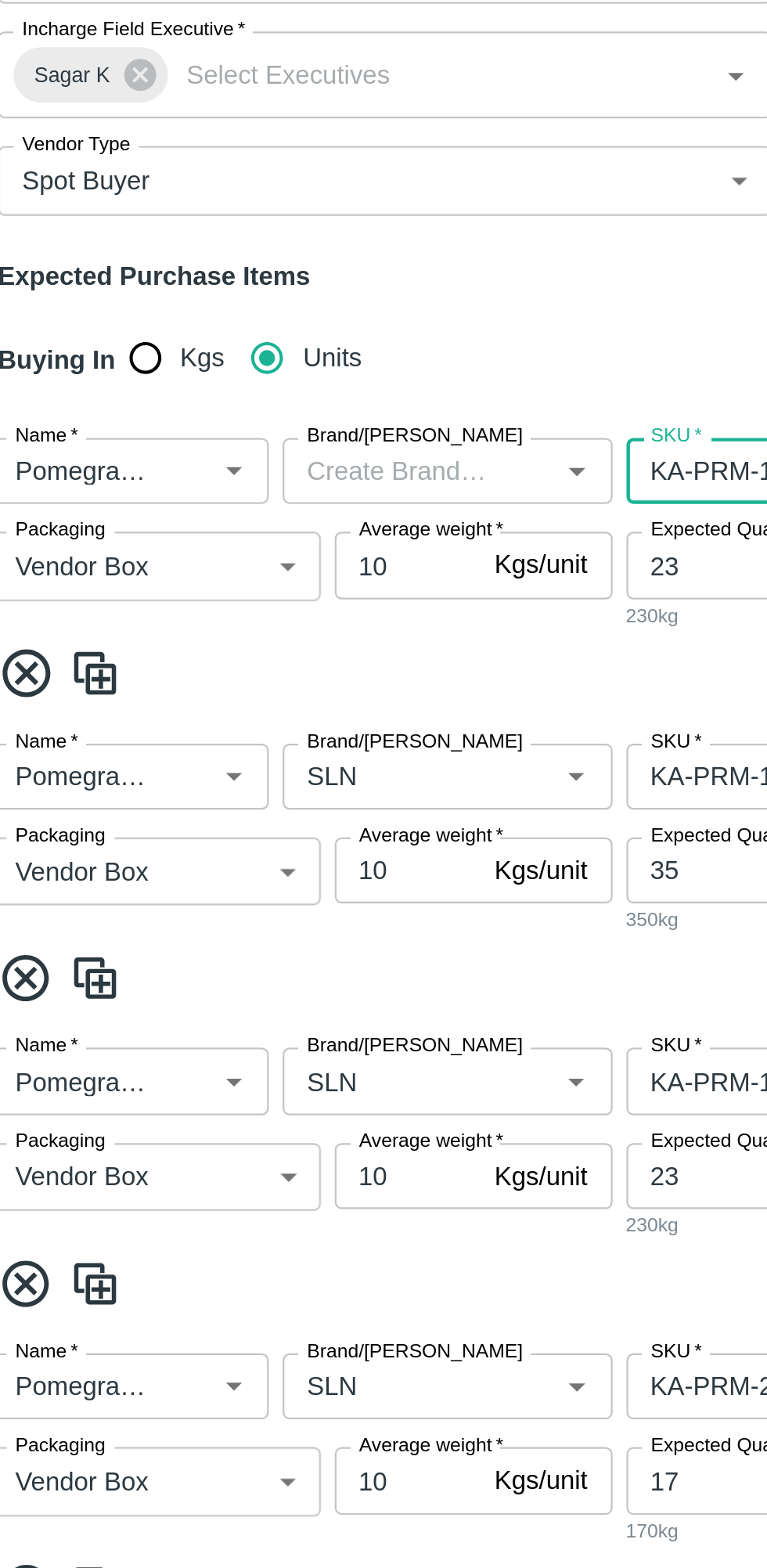
click at [387, 457] on span "*" at bounding box center [387, 451] width 6 height 9
click at [386, 457] on input "23" at bounding box center [344, 467] width 84 height 30
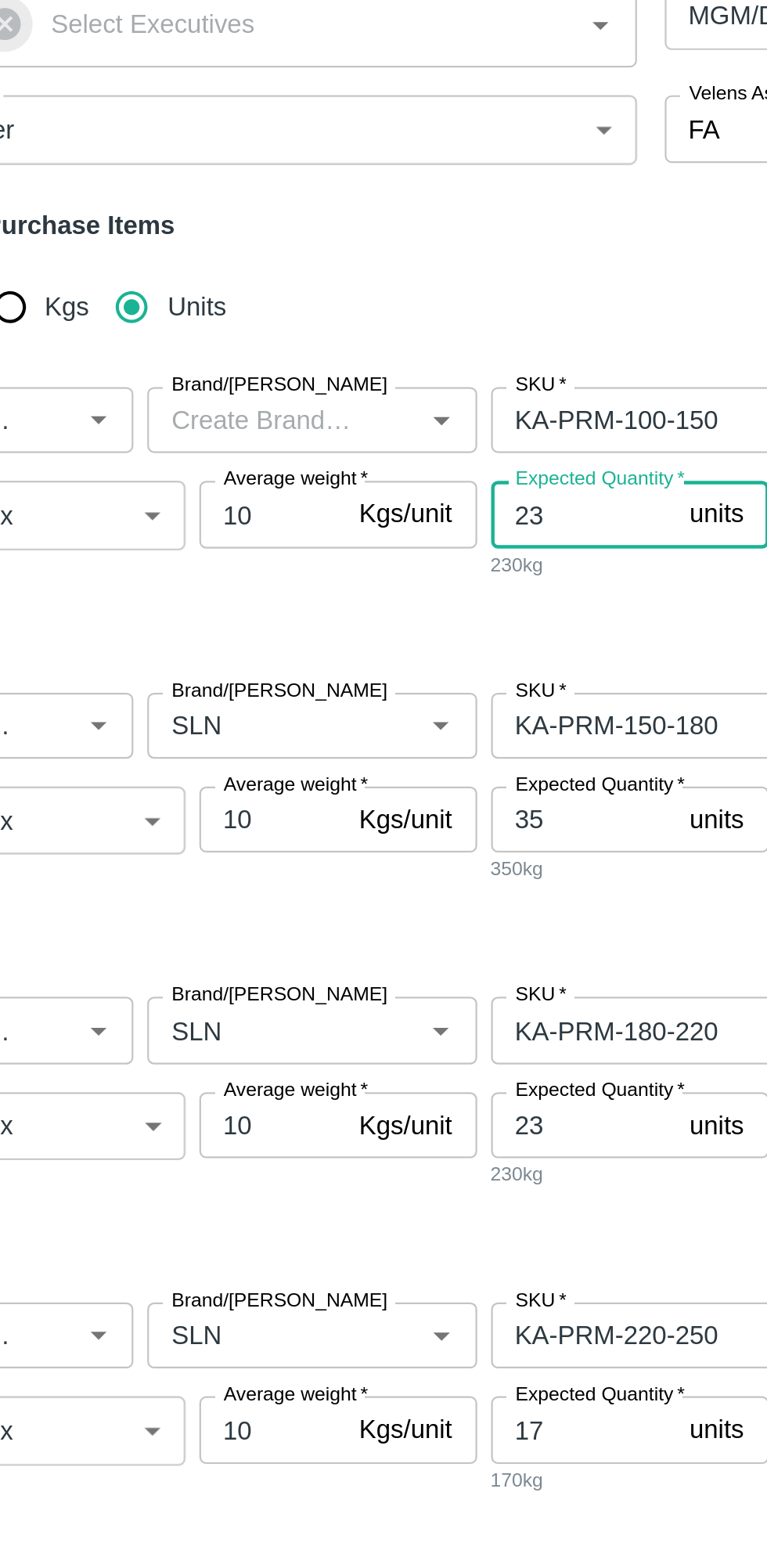
click at [211, 429] on input "Brand/[PERSON_NAME]" at bounding box center [199, 425] width 93 height 20
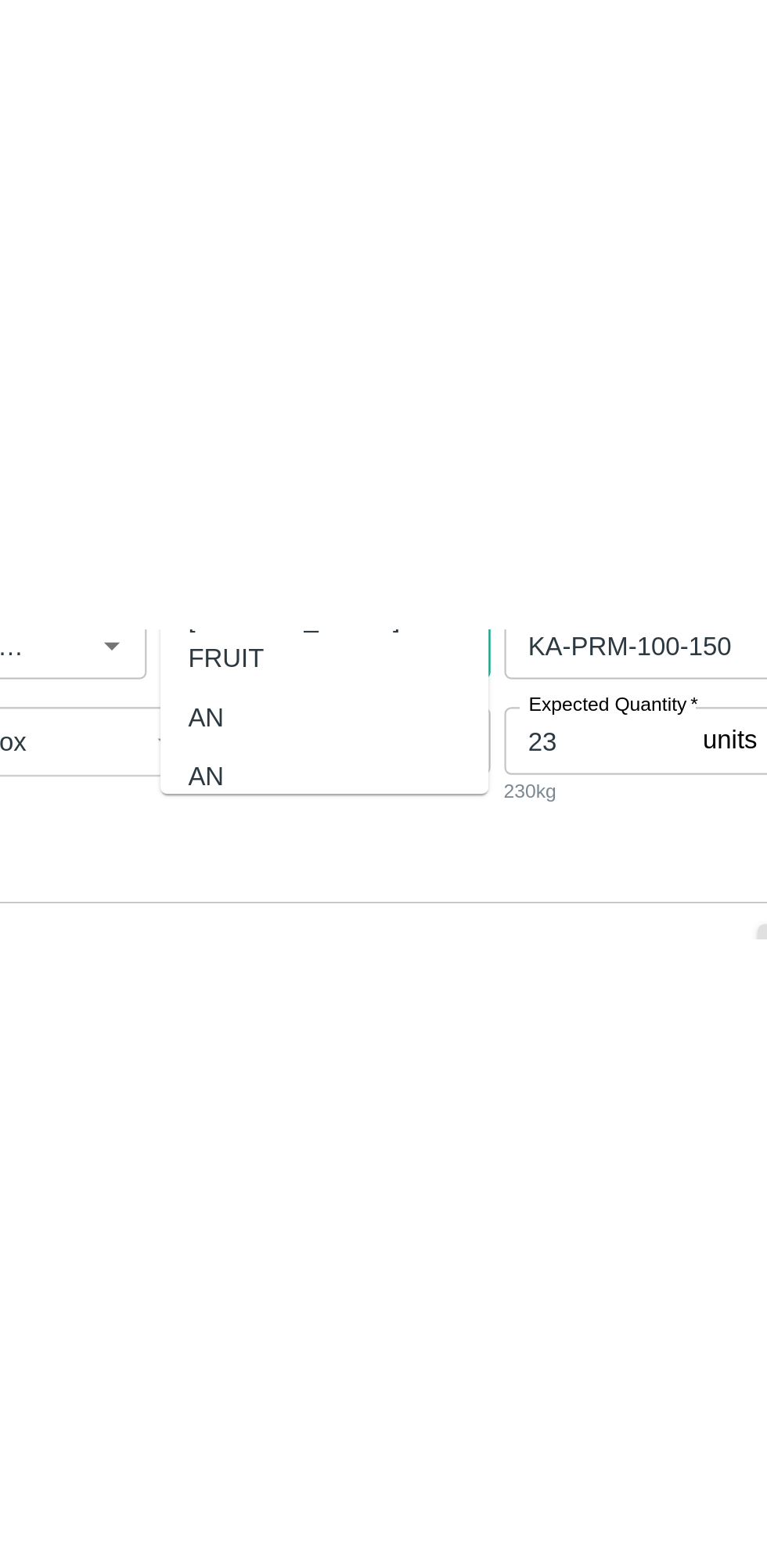
scroll to position [446, 0]
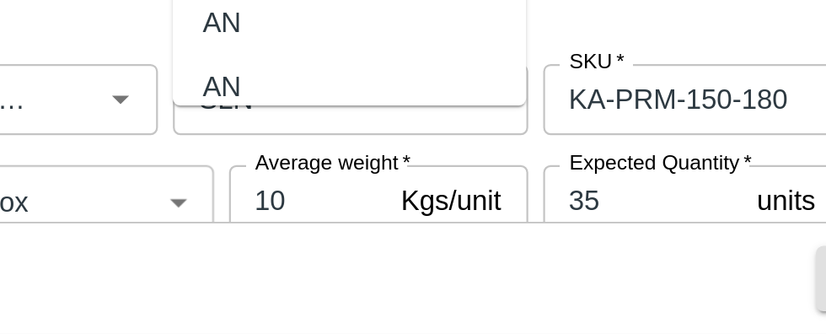
type input "AK"
click at [395, 303] on div "Cancel Save & Close Save & Add Shipment" at bounding box center [413, 308] width 826 height 51
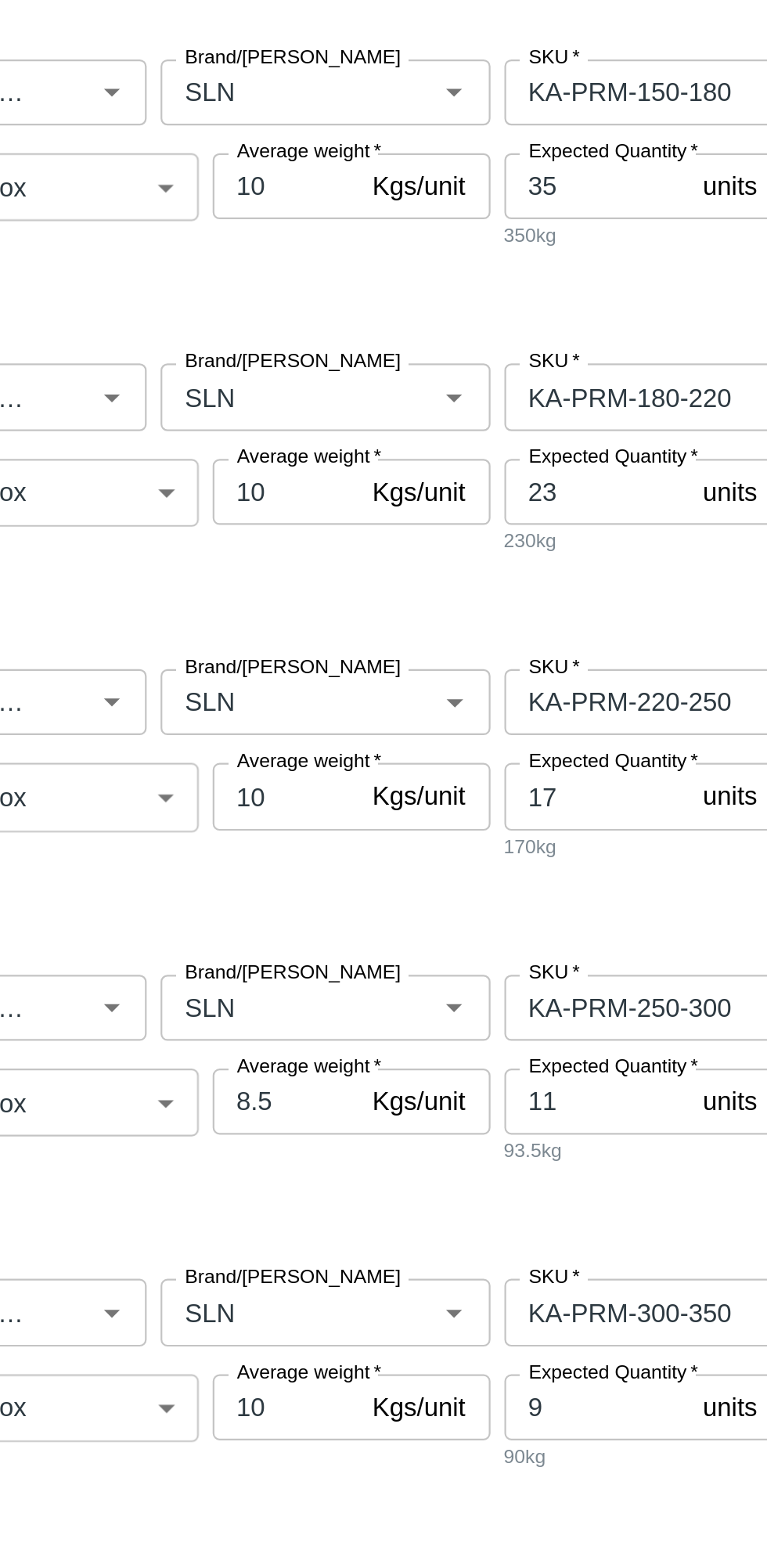
scroll to position [0, 0]
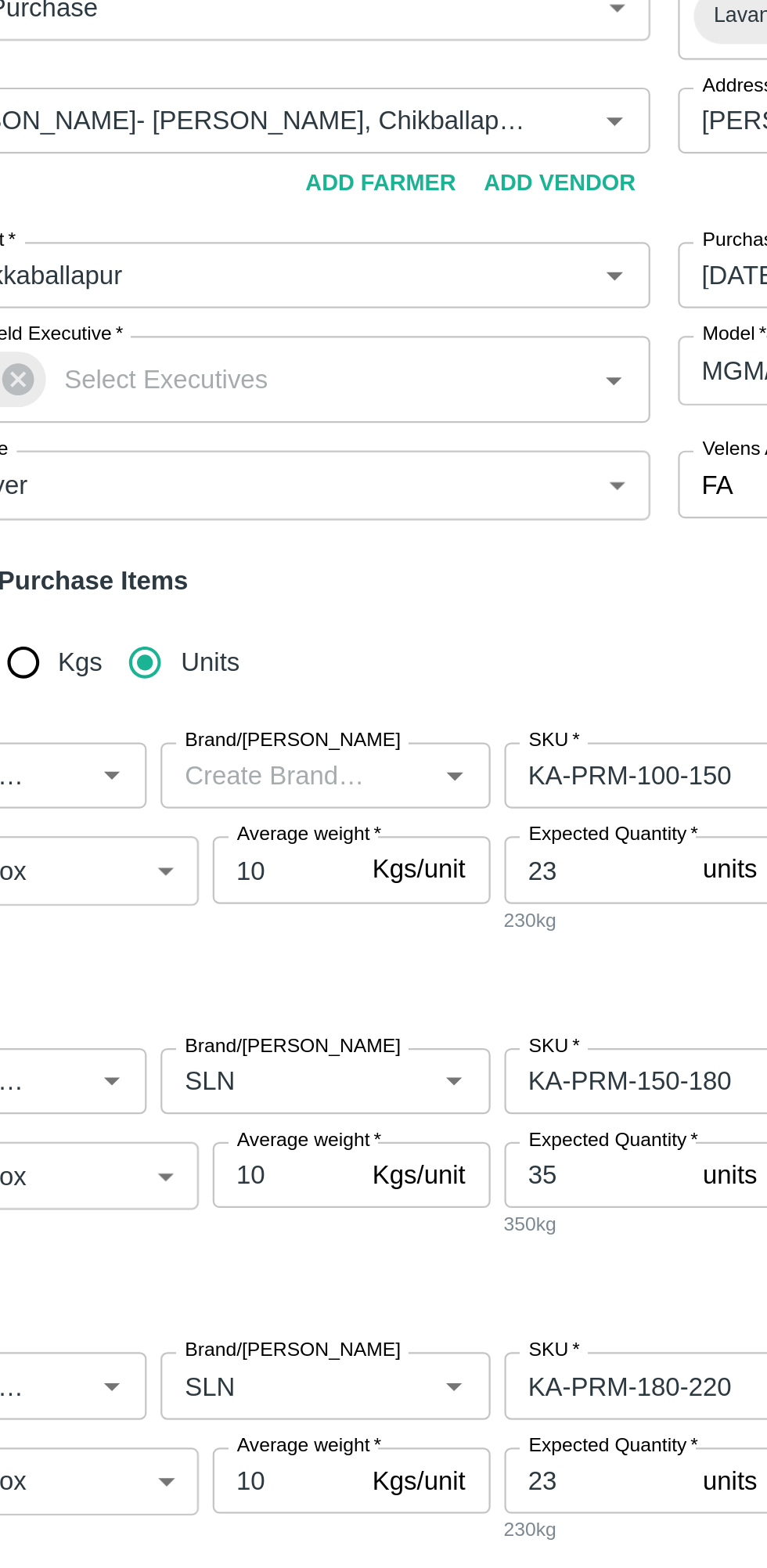
click at [189, 526] on input "Brand/[PERSON_NAME]" at bounding box center [199, 520] width 93 height 20
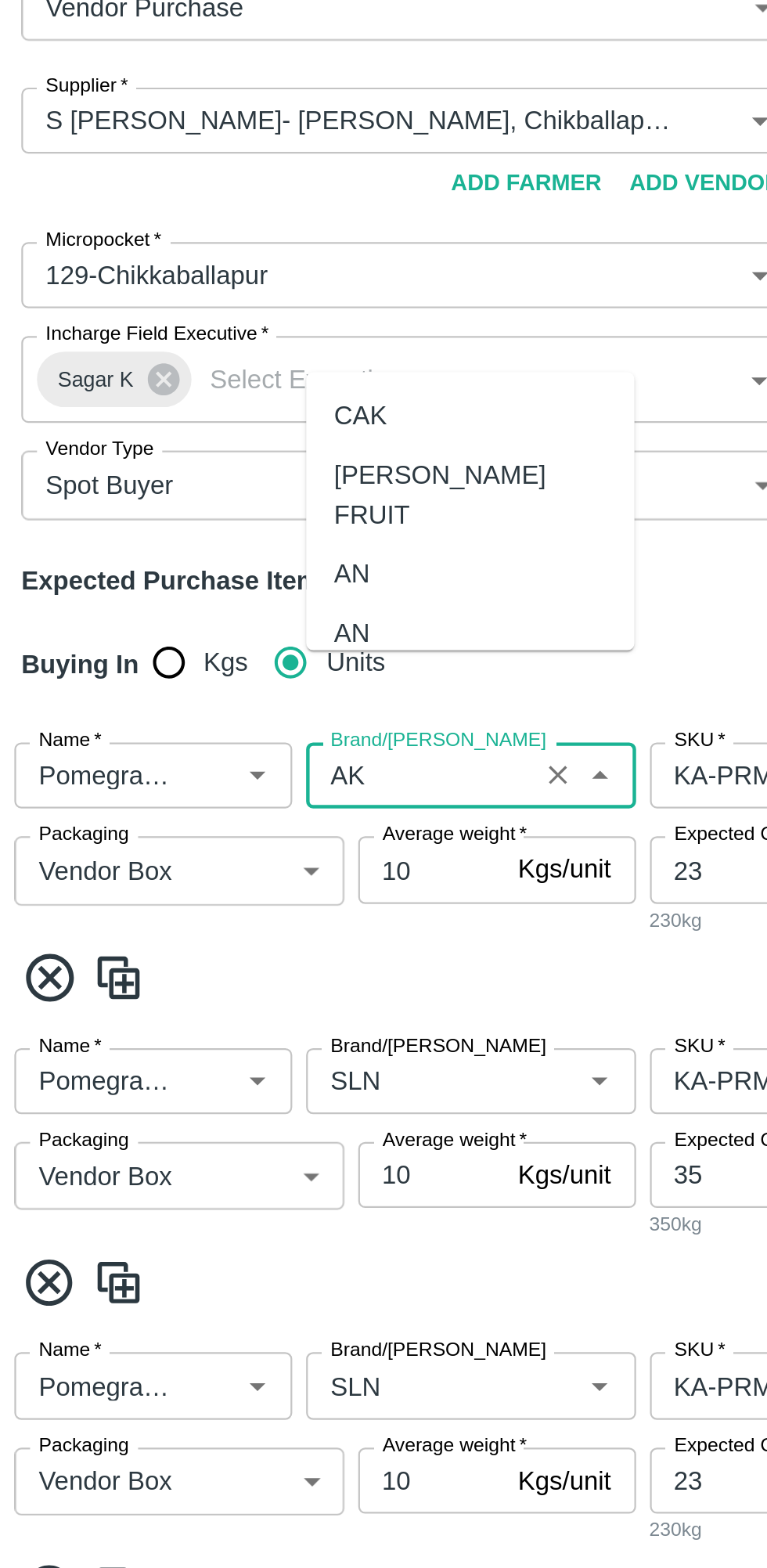
scroll to position [83, 0]
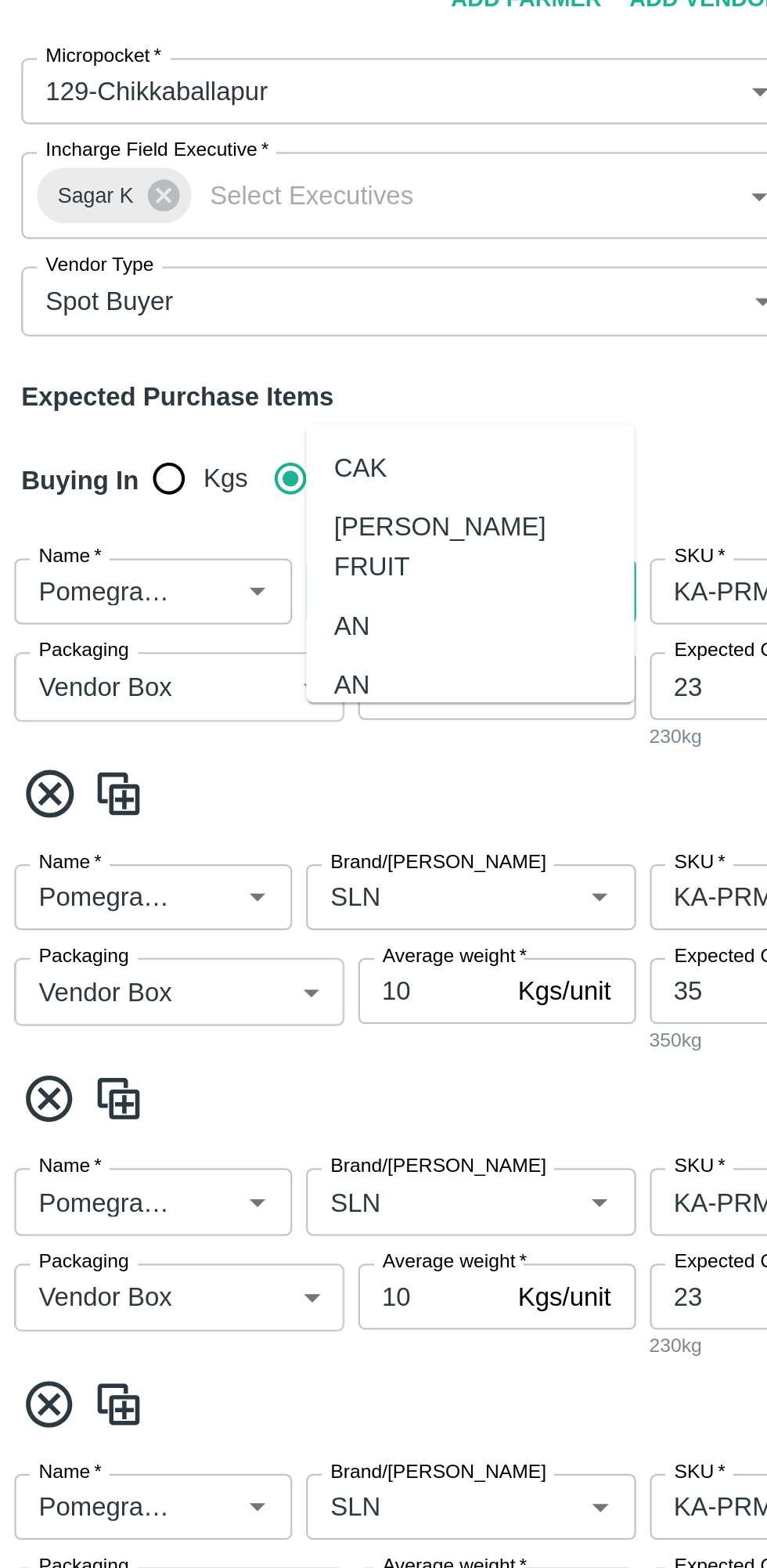
type input "AK"
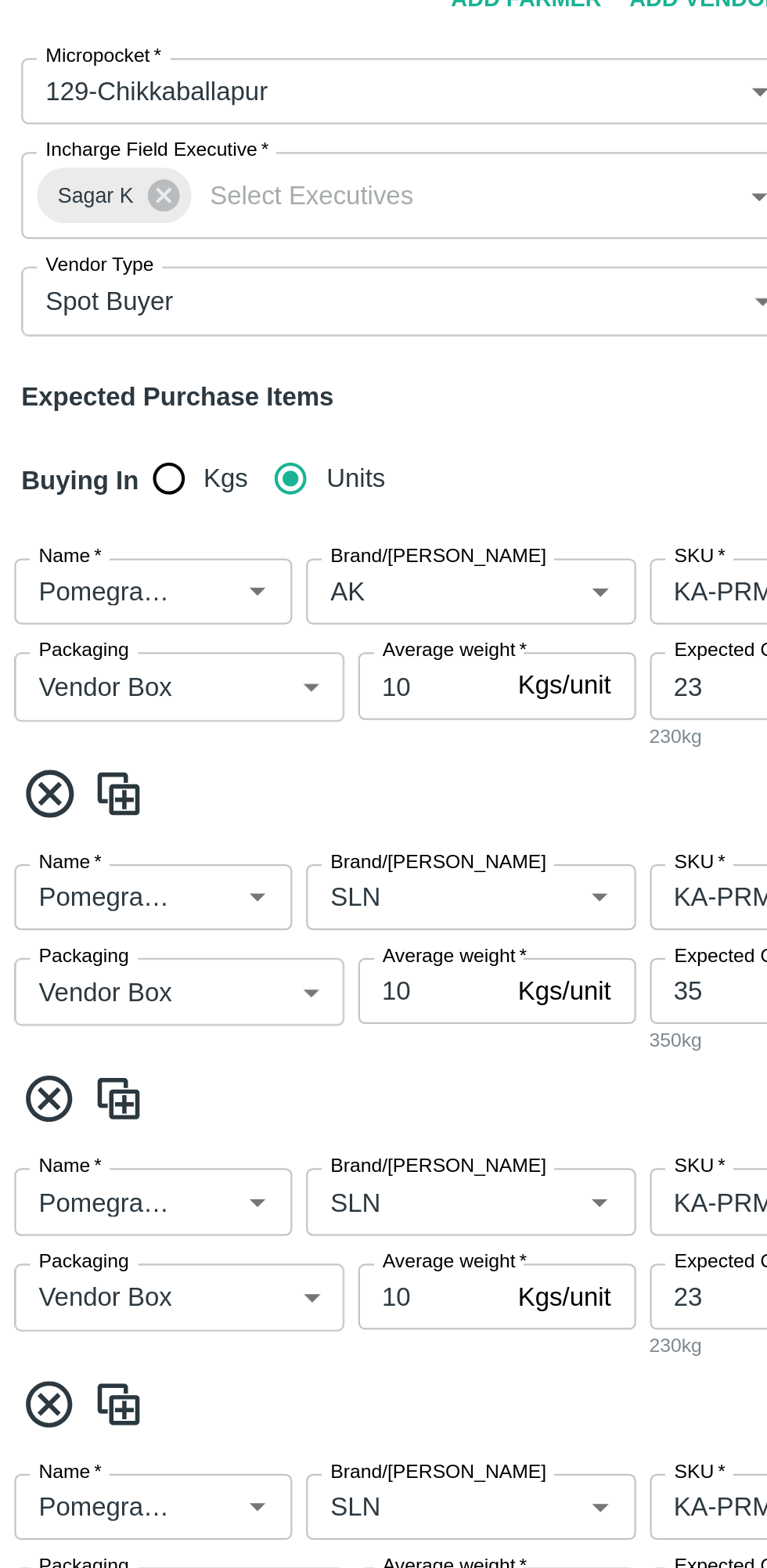
scroll to position [217, 0]
